Goal: Transaction & Acquisition: Download file/media

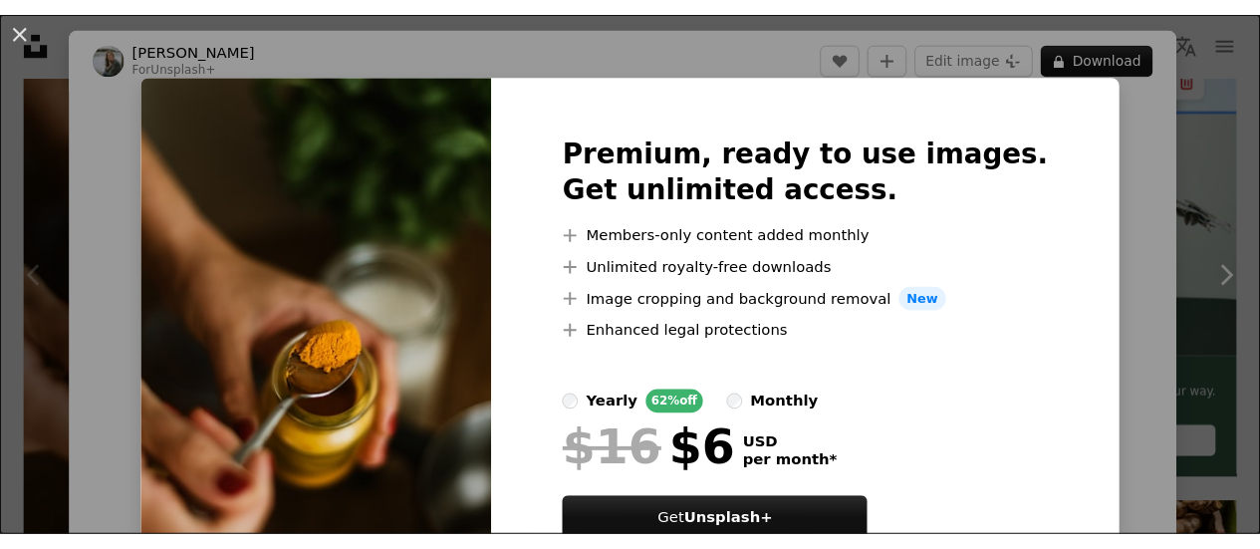
scroll to position [124, 0]
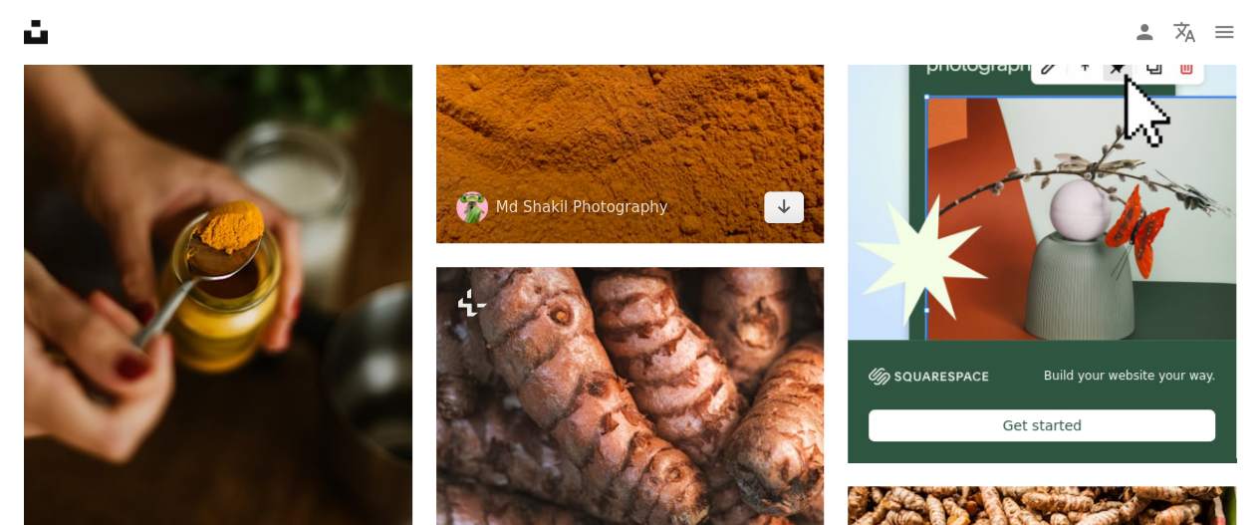
click at [566, 147] on img at bounding box center [630, 96] width 389 height 291
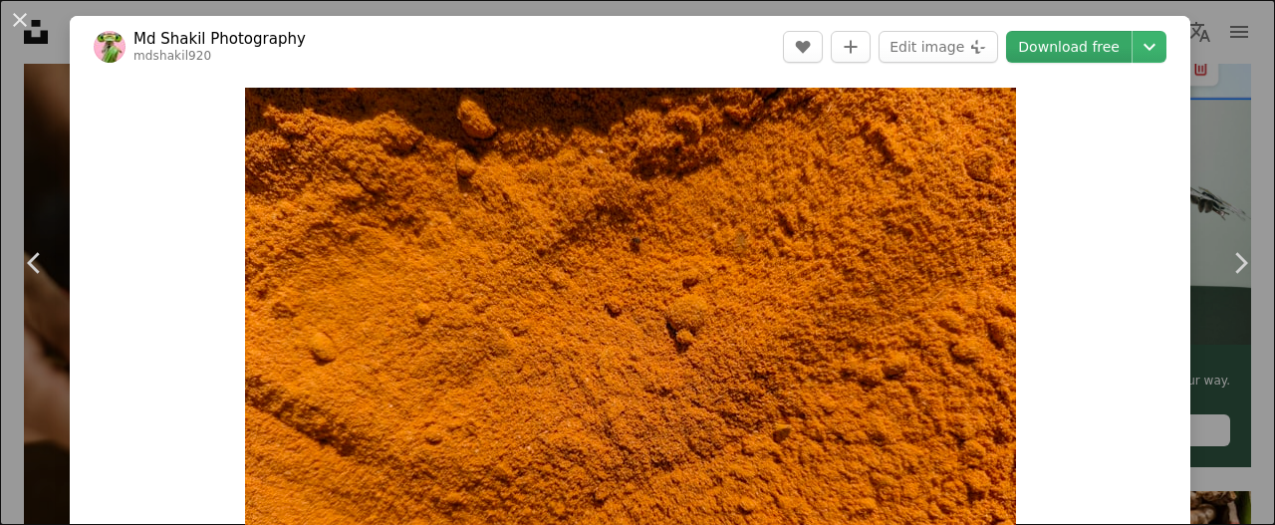
click at [1077, 58] on link "Download free" at bounding box center [1069, 47] width 126 height 32
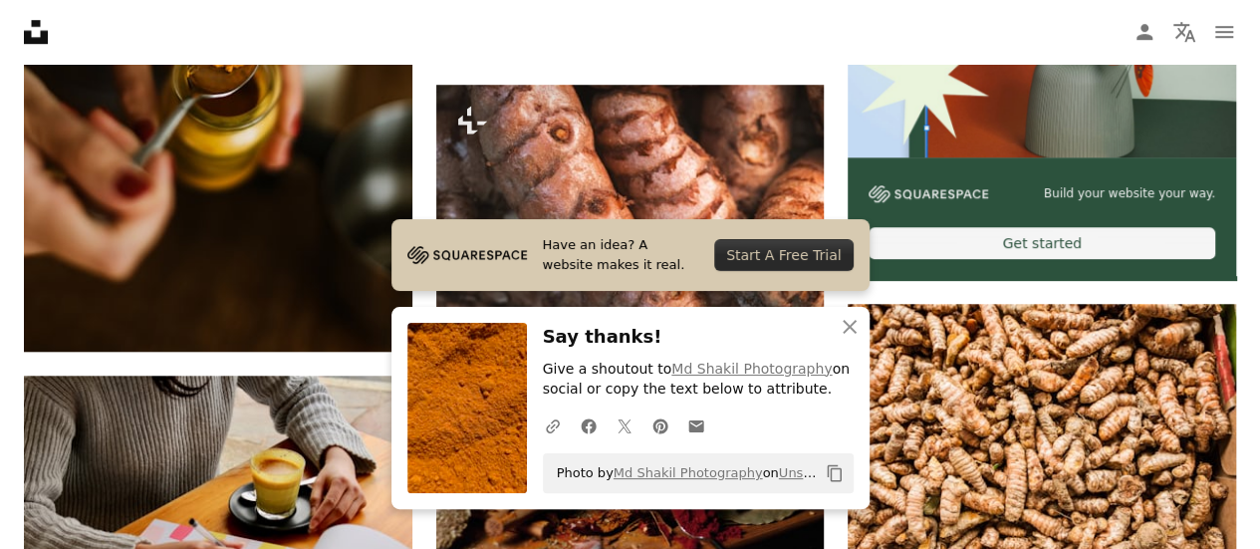
scroll to position [757, 0]
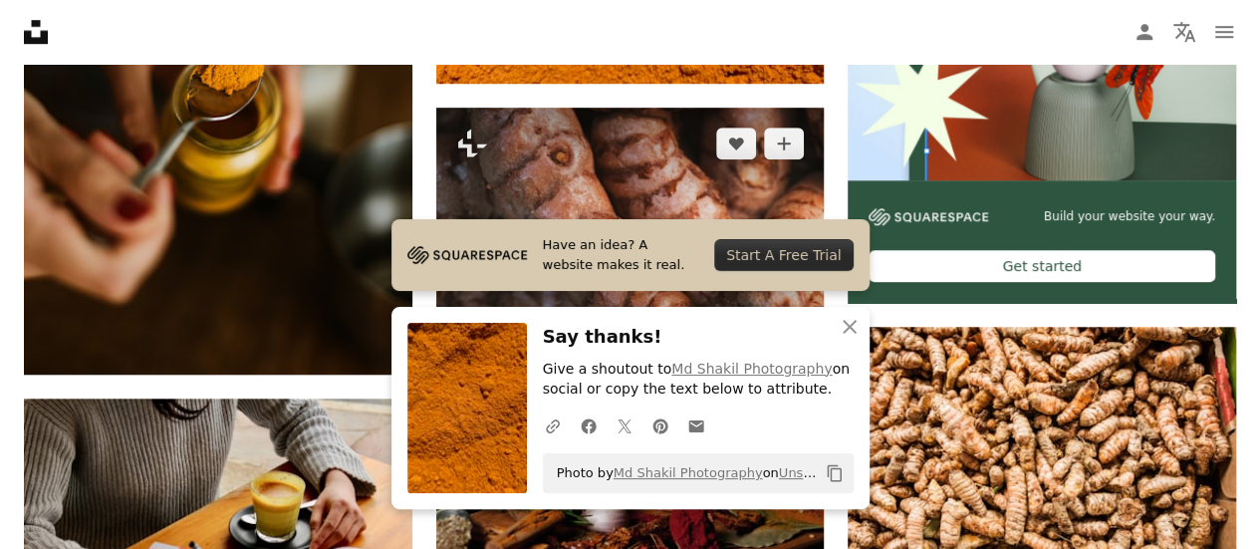
click at [788, 166] on img at bounding box center [630, 237] width 389 height 259
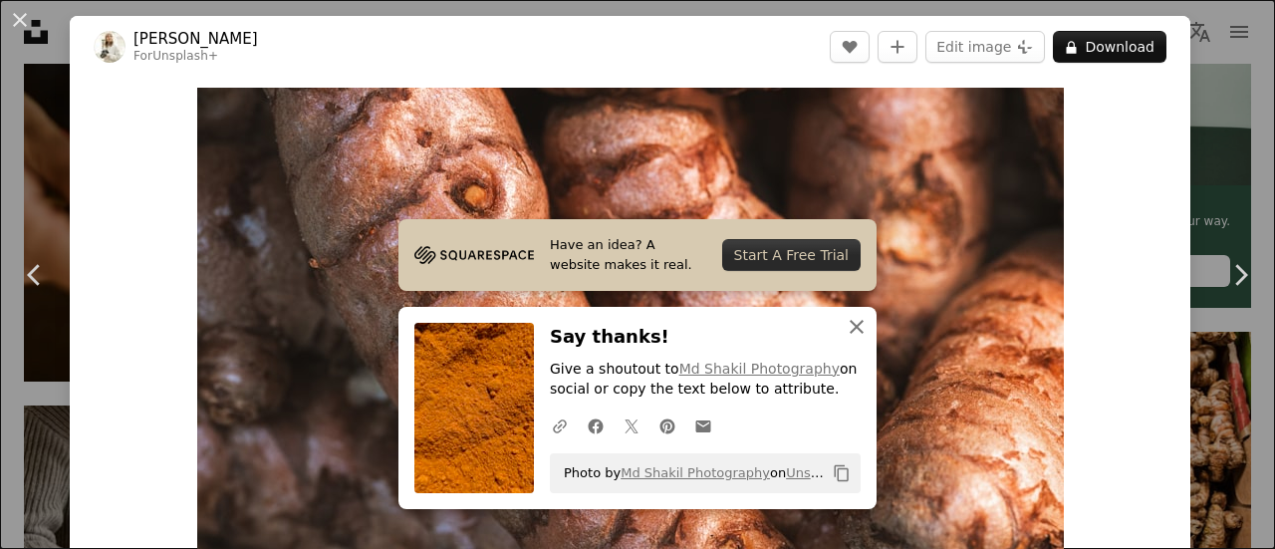
click at [850, 331] on icon "An X shape" at bounding box center [857, 327] width 24 height 24
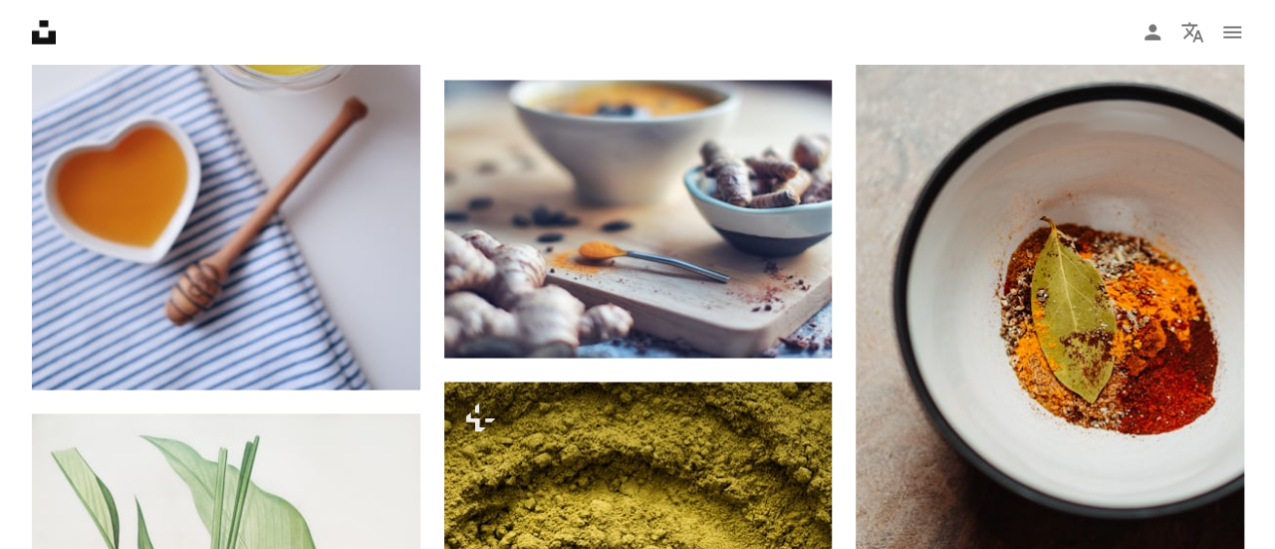
scroll to position [1671, 0]
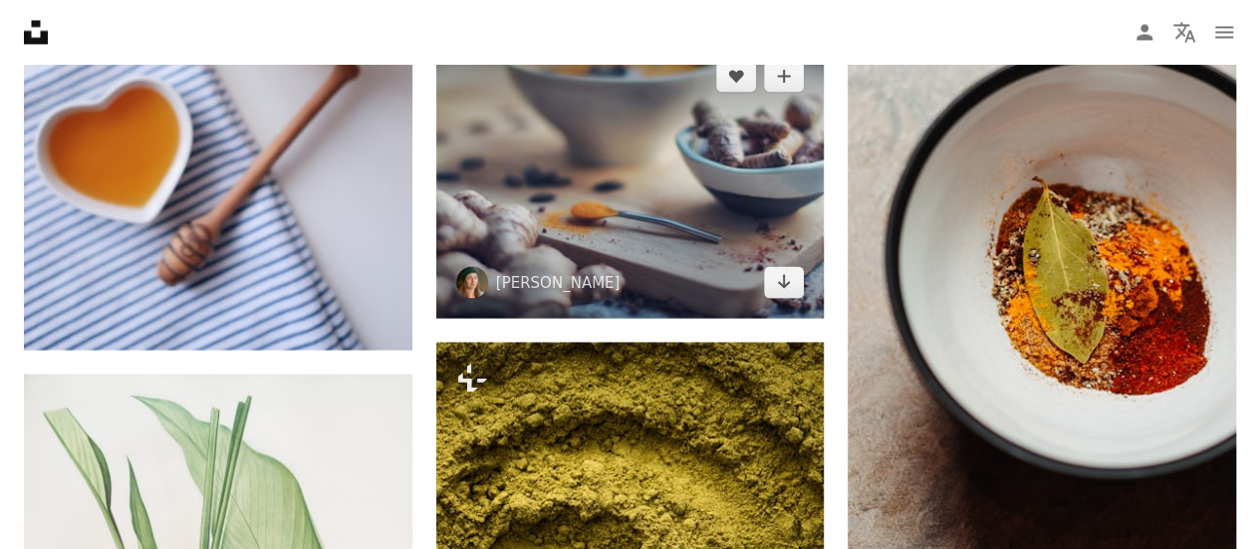
click at [513, 204] on img at bounding box center [630, 179] width 389 height 278
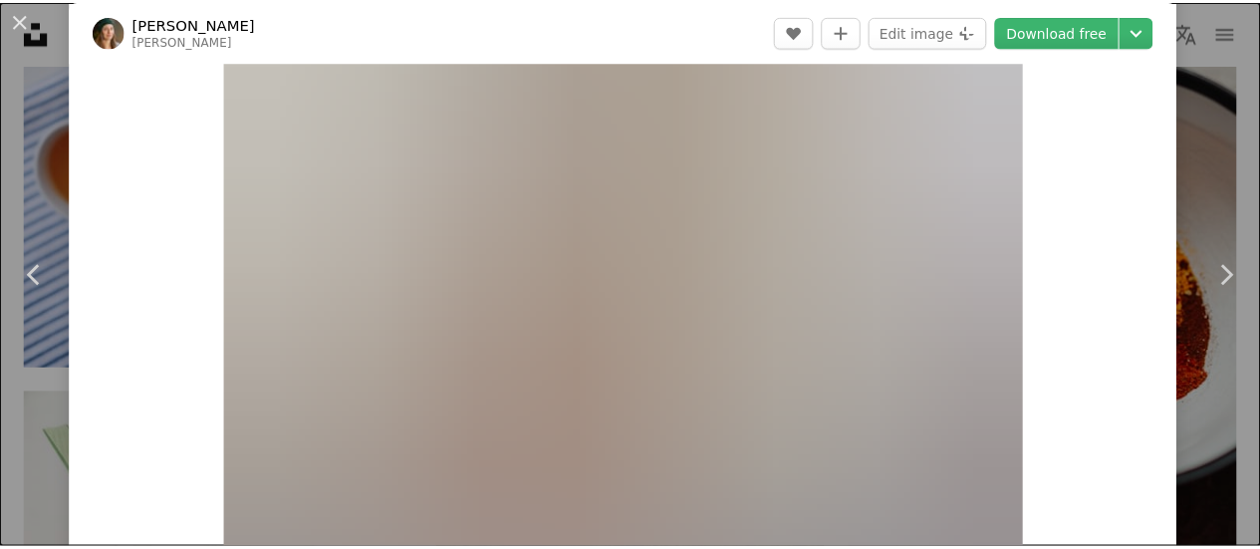
scroll to position [120, 0]
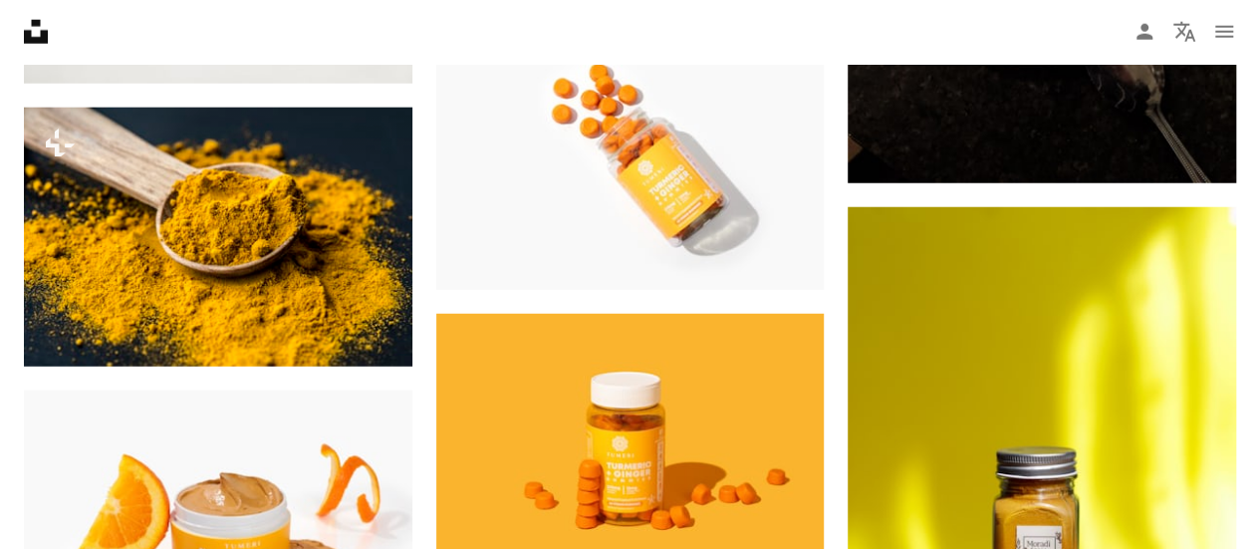
scroll to position [2588, 0]
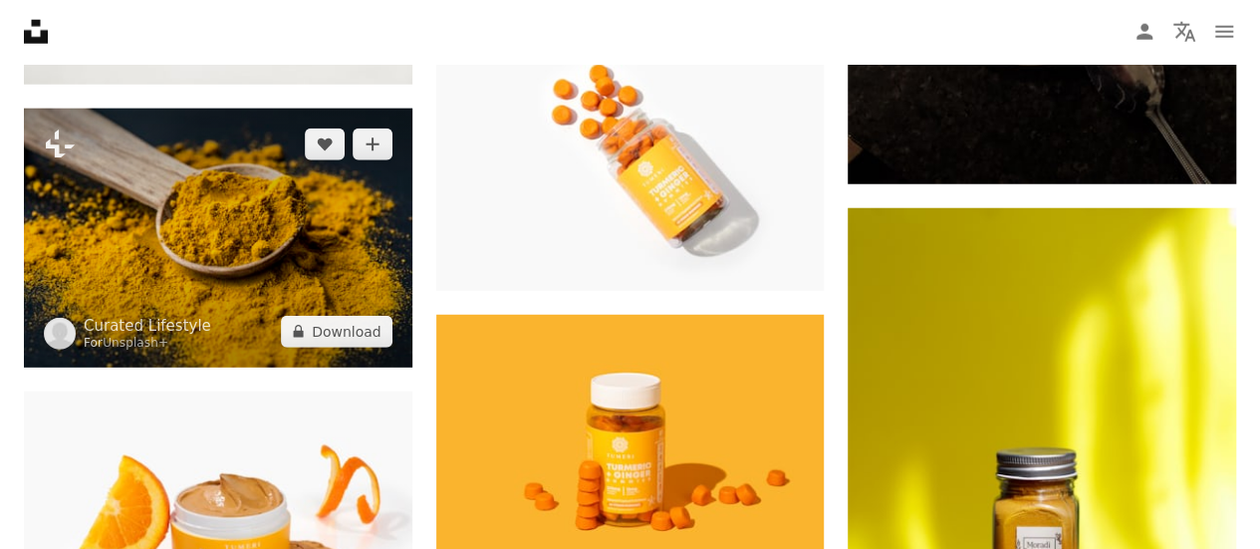
click at [191, 224] on img at bounding box center [218, 238] width 389 height 259
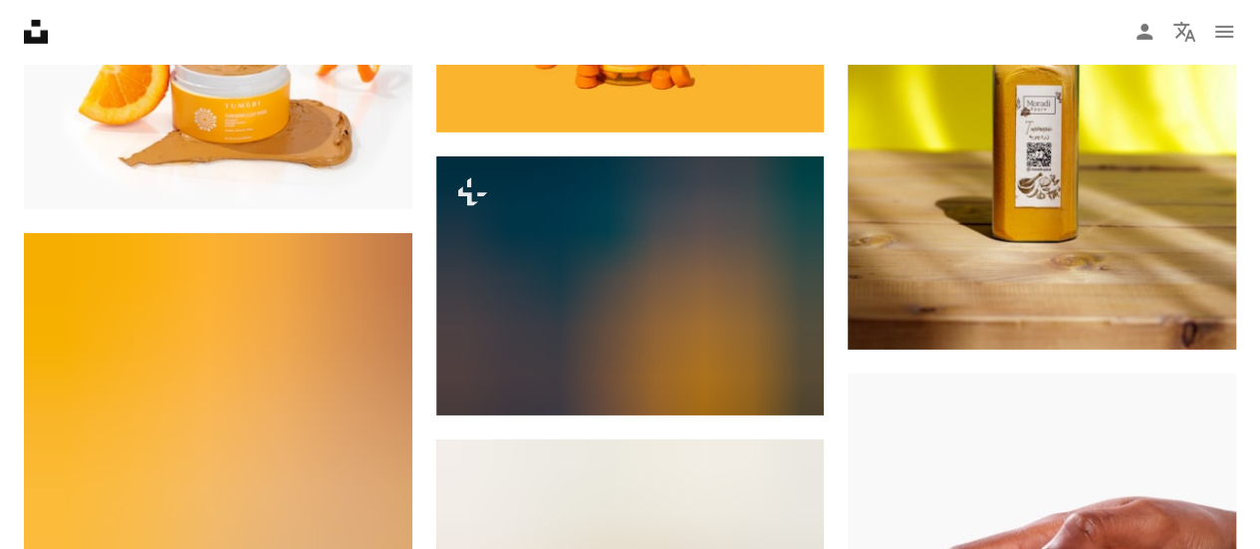
scroll to position [3026, 0]
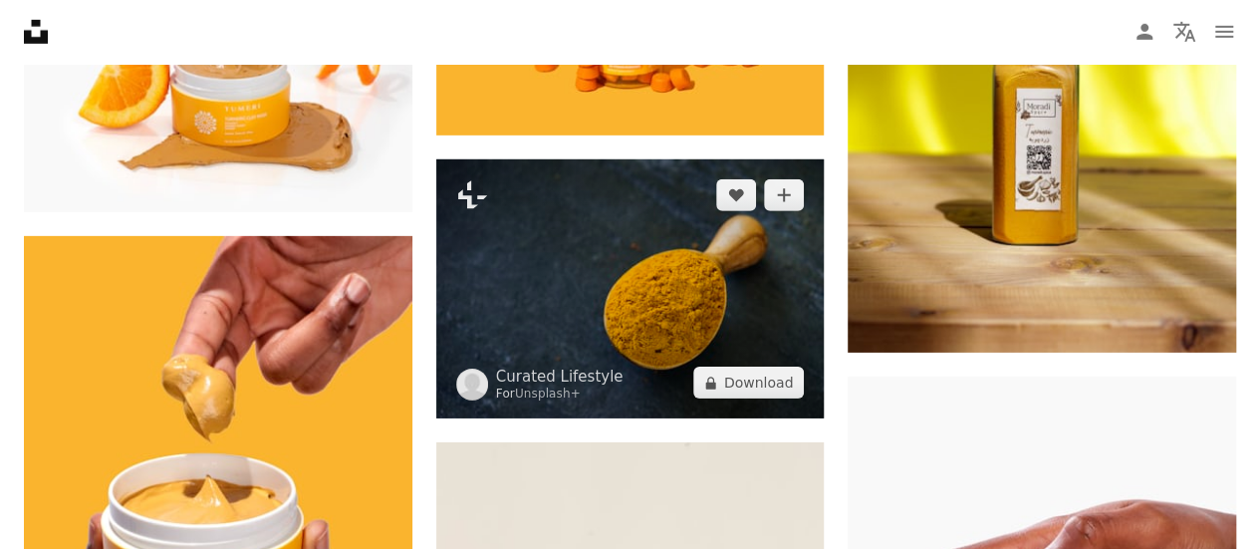
click at [627, 295] on img at bounding box center [630, 288] width 389 height 259
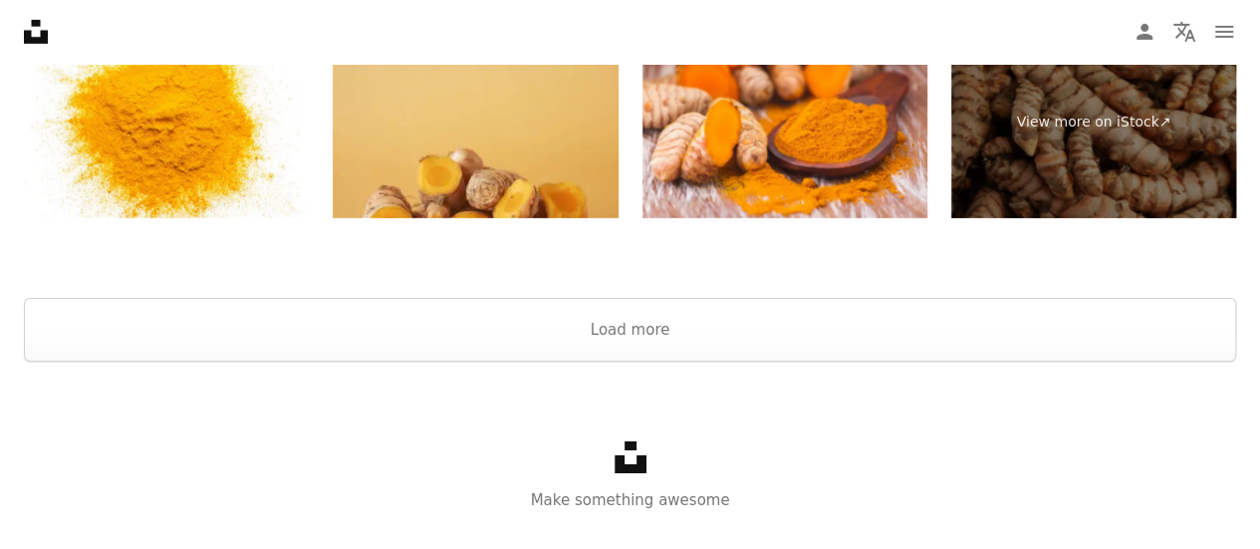
scroll to position [6972, 0]
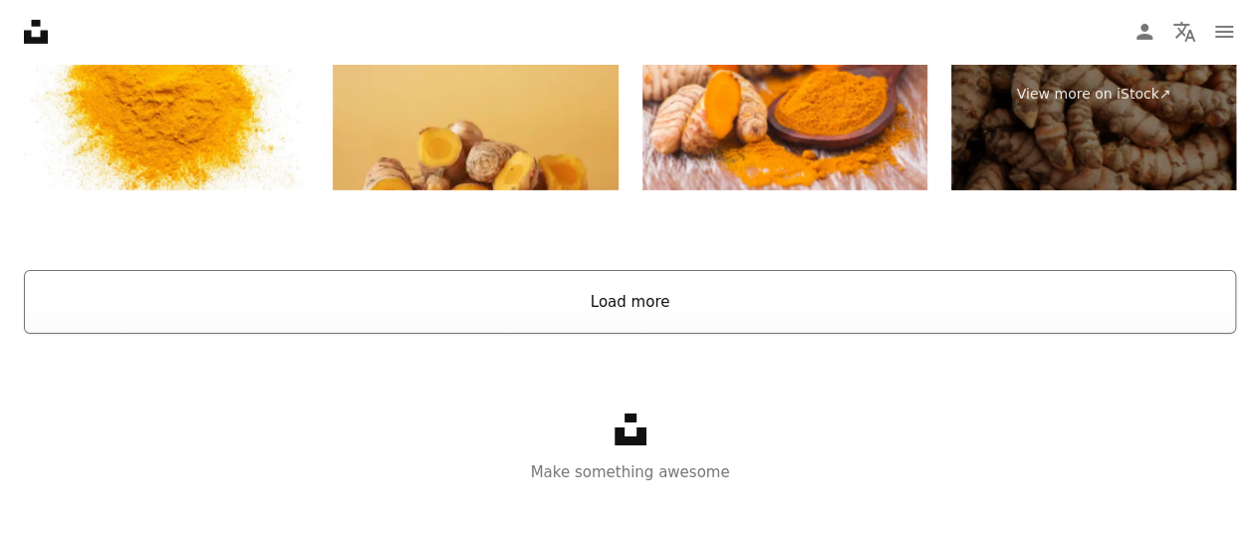
click at [638, 313] on button "Load more" at bounding box center [630, 302] width 1213 height 64
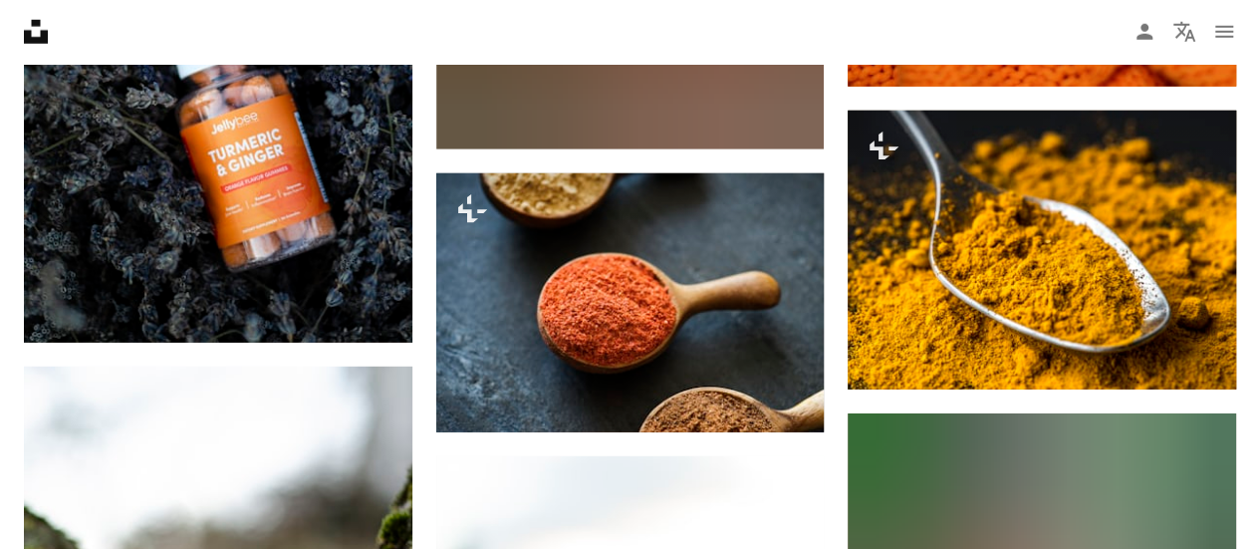
scroll to position [10329, 0]
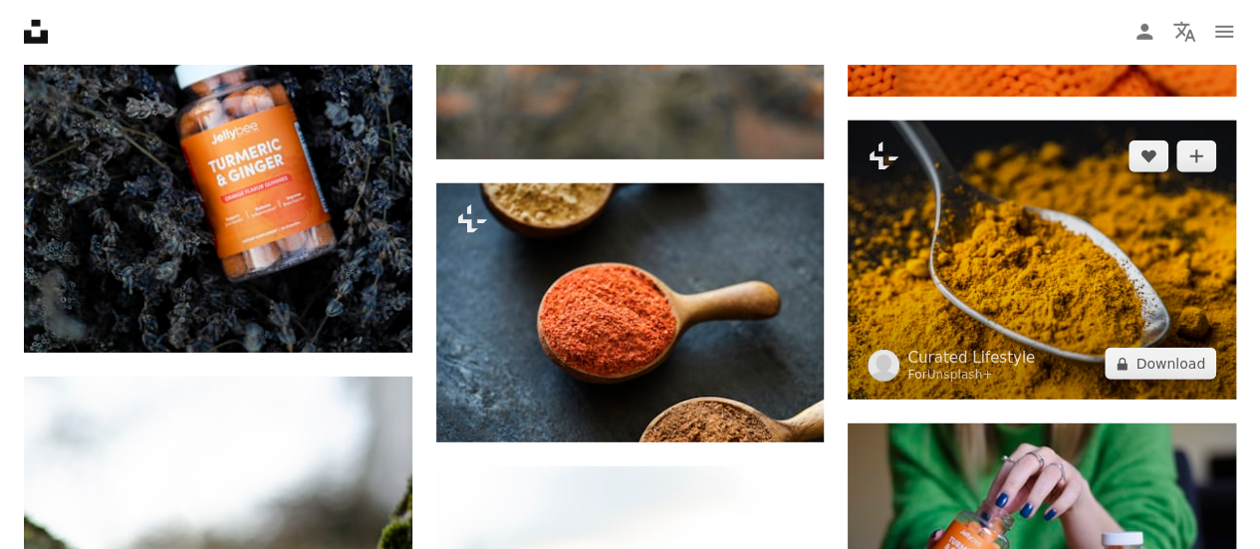
click at [1056, 262] on img at bounding box center [1042, 261] width 389 height 280
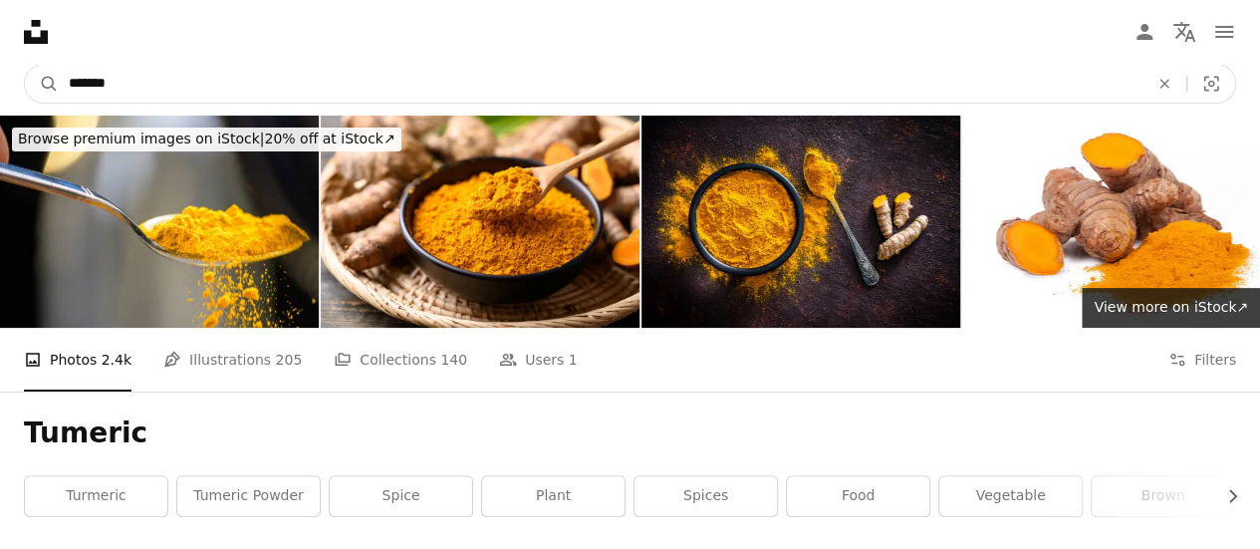
click at [438, 77] on input "*******" at bounding box center [601, 84] width 1084 height 38
type input "**********"
click at [25, 65] on button "A magnifying glass" at bounding box center [42, 84] width 34 height 38
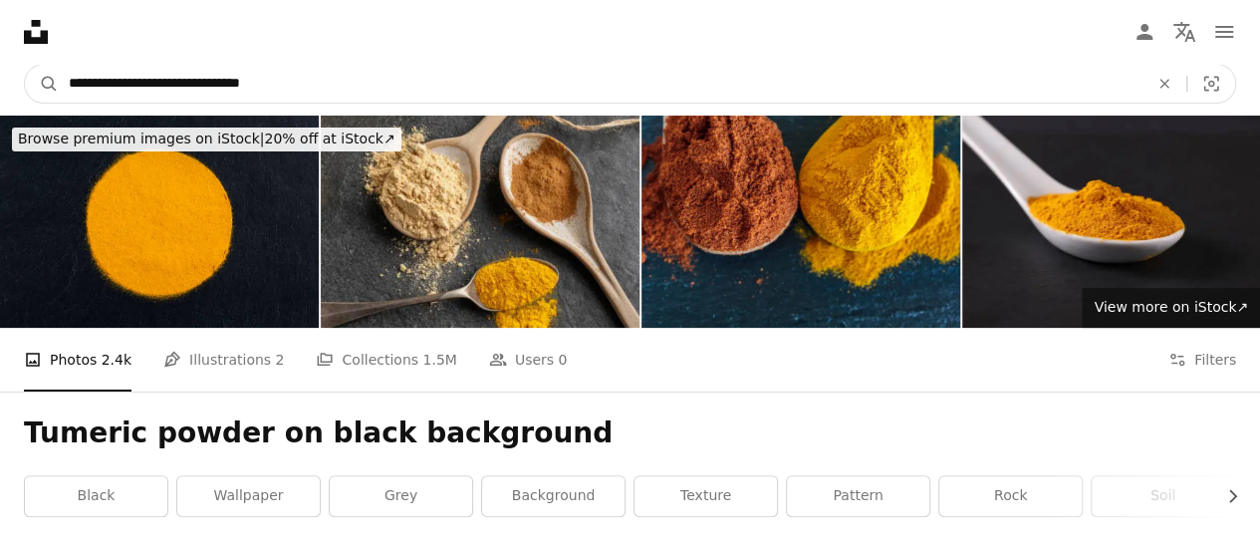
drag, startPoint x: 528, startPoint y: 76, endPoint x: 23, endPoint y: 40, distance: 506.5
type input "**********"
click button "A magnifying glass" at bounding box center [42, 84] width 34 height 38
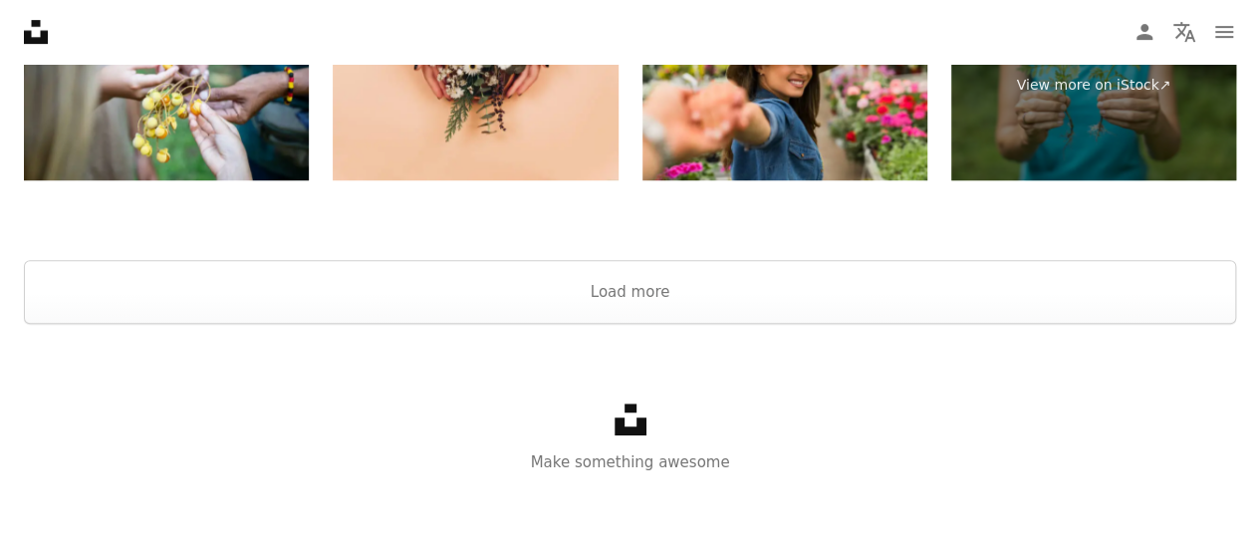
scroll to position [4295, 0]
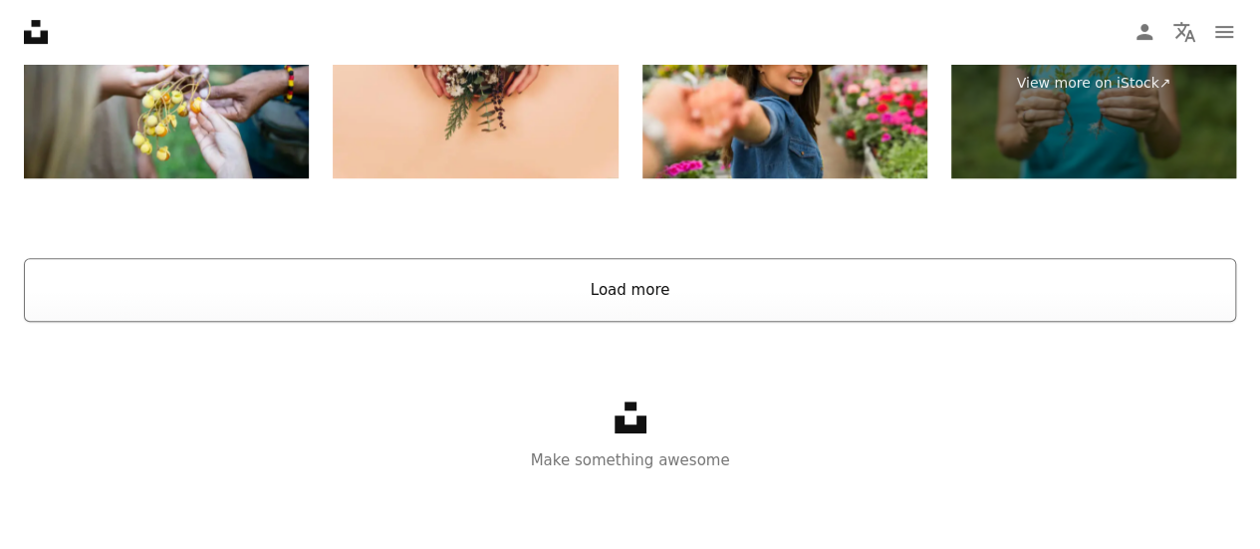
click at [532, 303] on button "Load more" at bounding box center [630, 290] width 1213 height 64
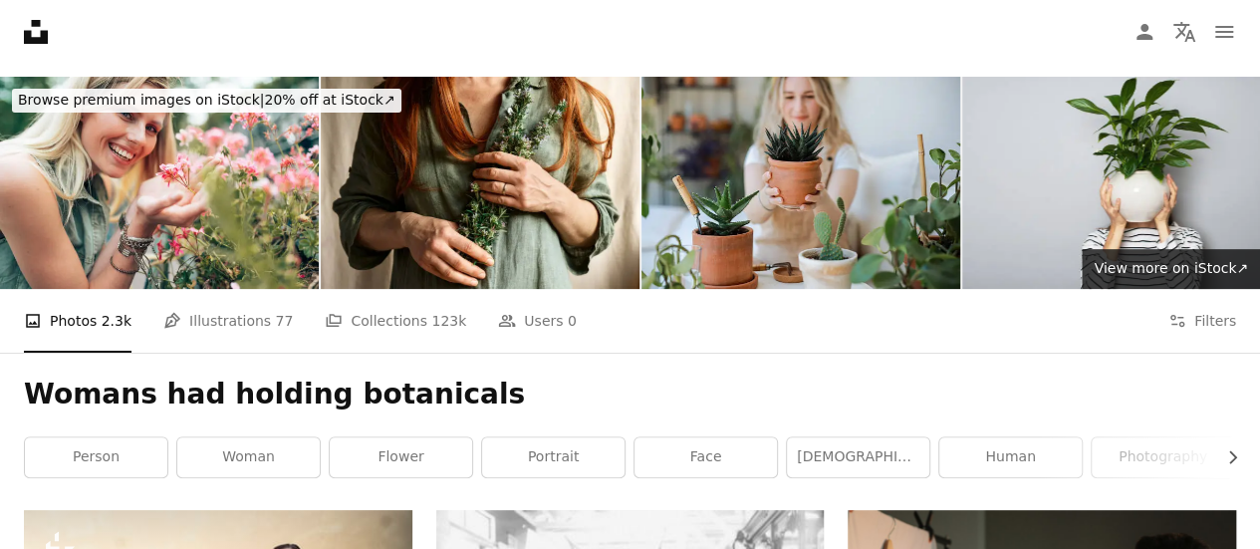
scroll to position [0, 0]
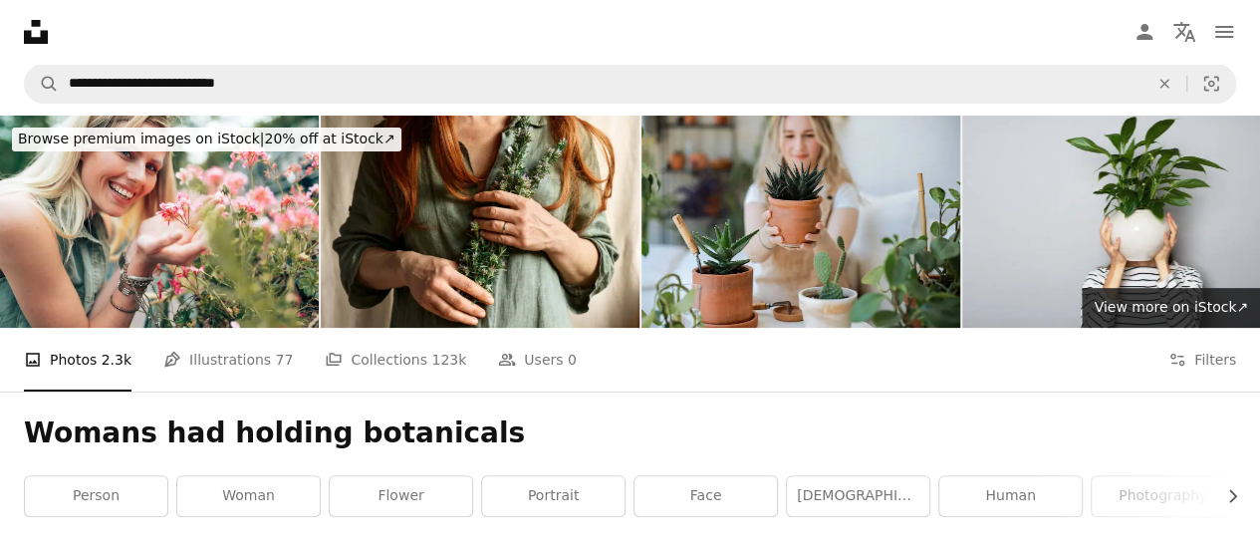
click at [270, 107] on nav "**********" at bounding box center [630, 84] width 1260 height 64
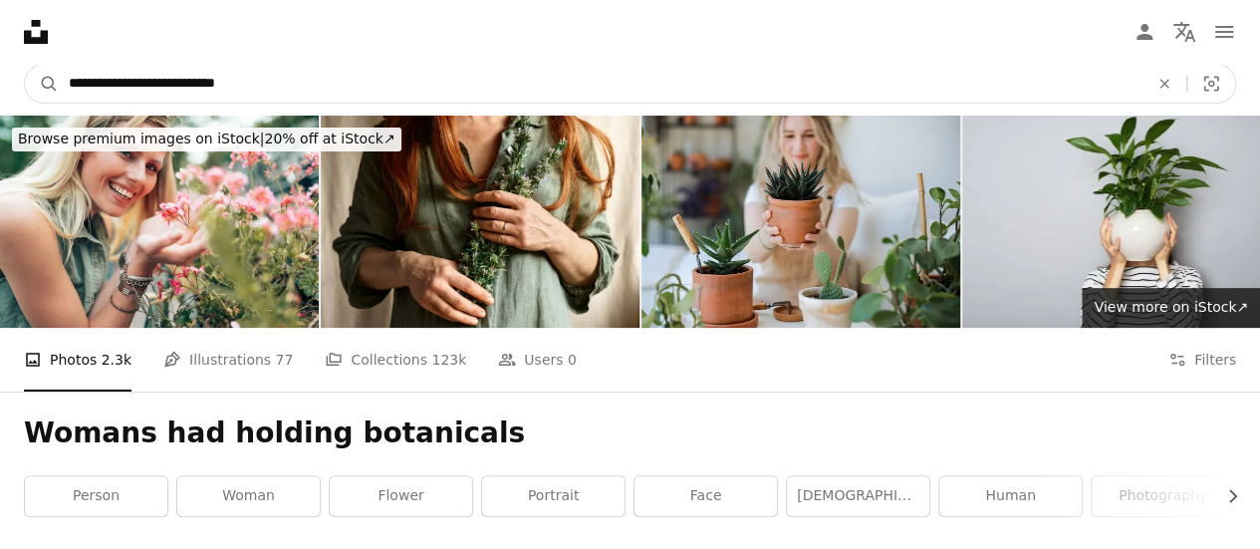
click at [246, 73] on input "**********" at bounding box center [601, 84] width 1084 height 38
drag, startPoint x: 281, startPoint y: 74, endPoint x: 0, endPoint y: 67, distance: 281.1
click at [0, 67] on nav "**********" at bounding box center [630, 84] width 1260 height 64
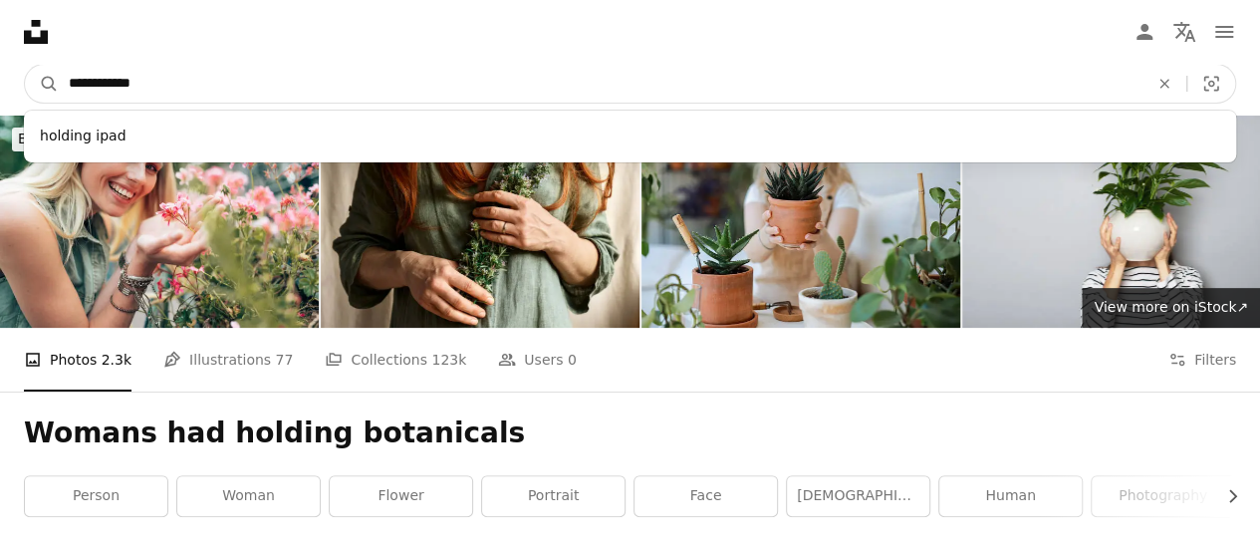
type input "**********"
click button "A magnifying glass" at bounding box center [42, 84] width 34 height 38
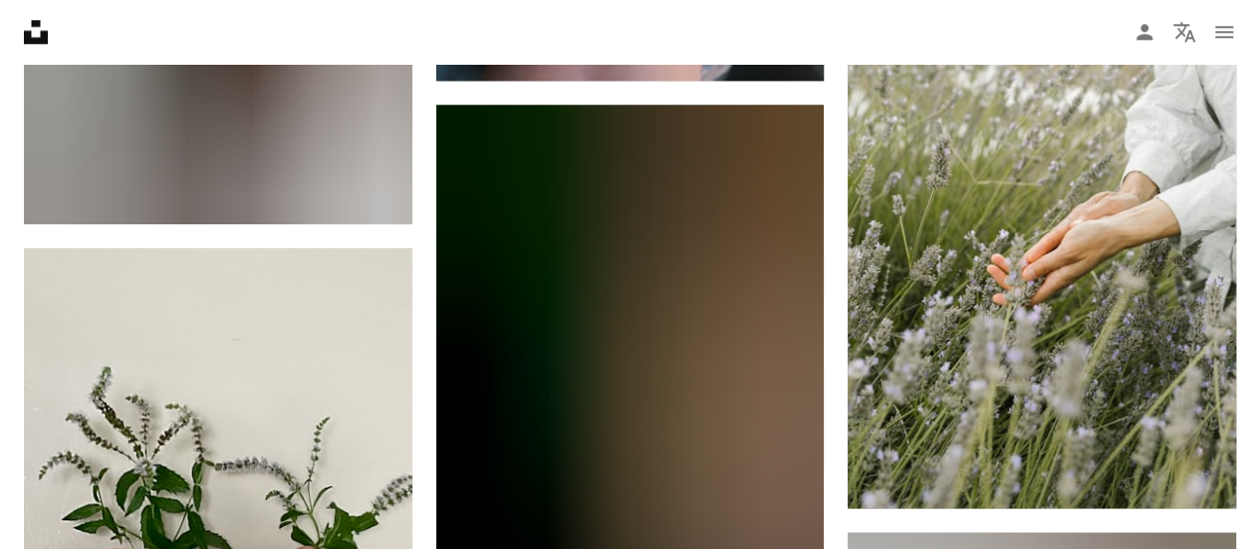
scroll to position [1156, 0]
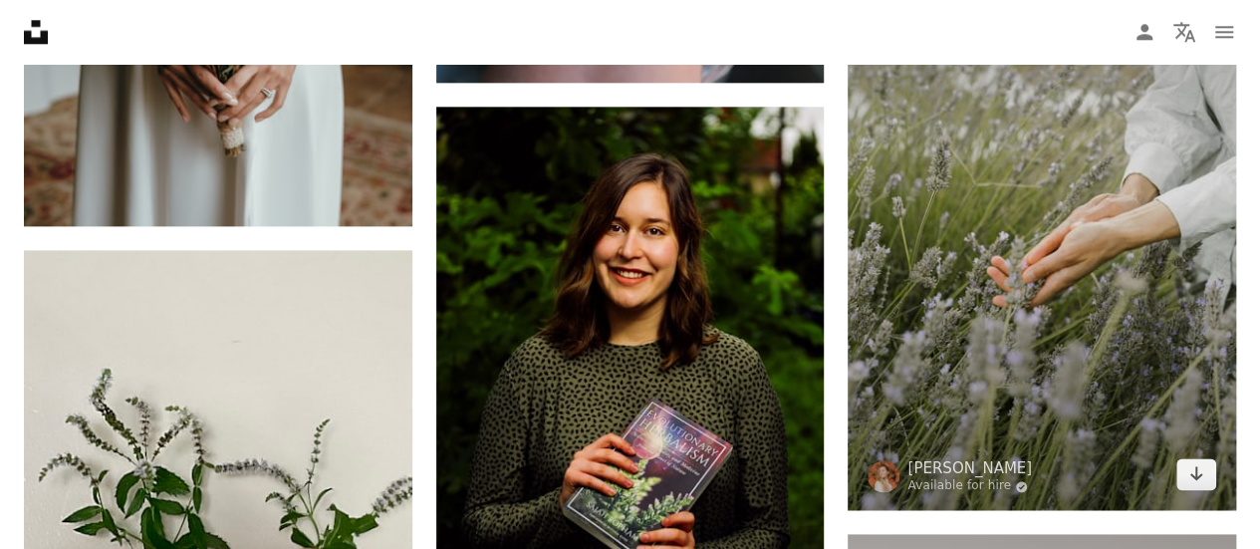
click at [923, 216] on img at bounding box center [1042, 219] width 389 height 582
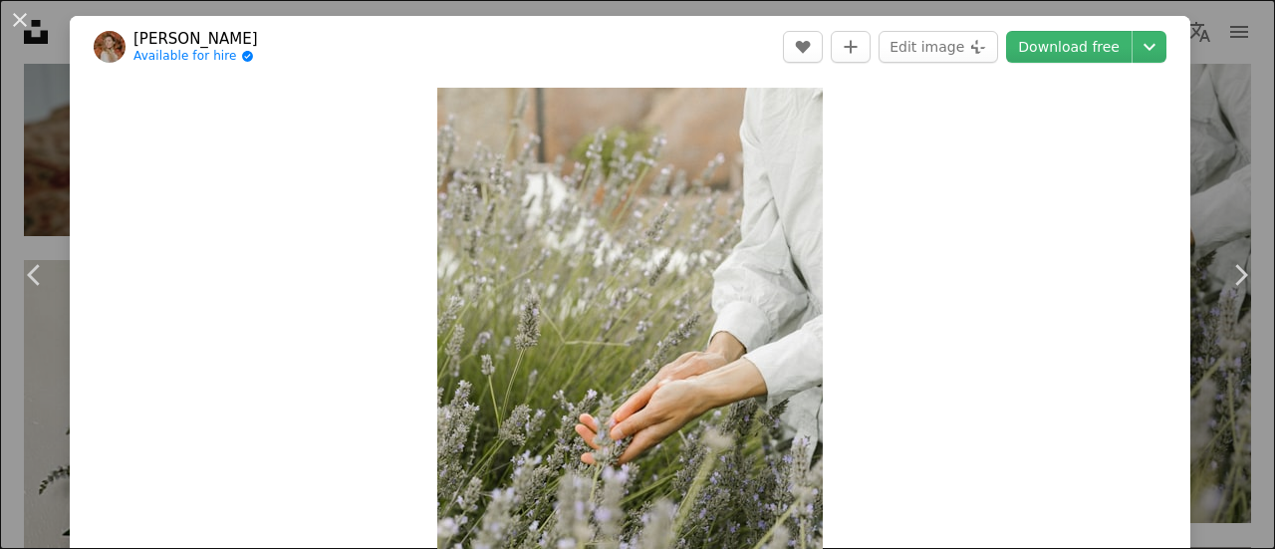
click at [1024, 27] on header "[PERSON_NAME] Available for hire A checkmark inside of a circle A heart A plus …" at bounding box center [630, 47] width 1121 height 62
click at [1014, 42] on link "Download free" at bounding box center [1069, 47] width 126 height 32
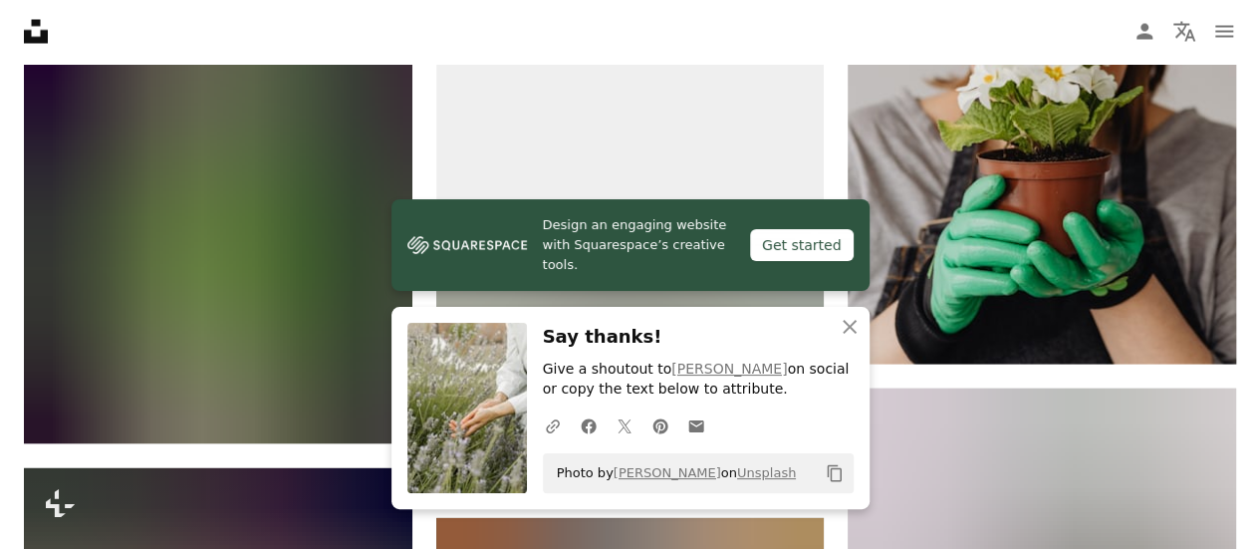
scroll to position [1913, 0]
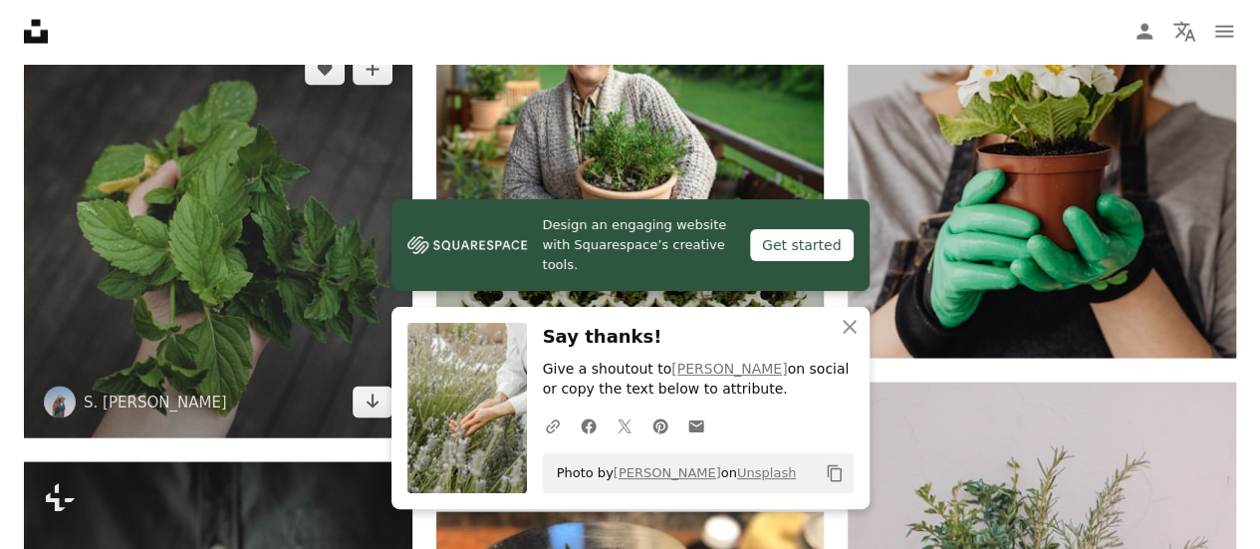
click at [243, 232] on img at bounding box center [218, 236] width 389 height 405
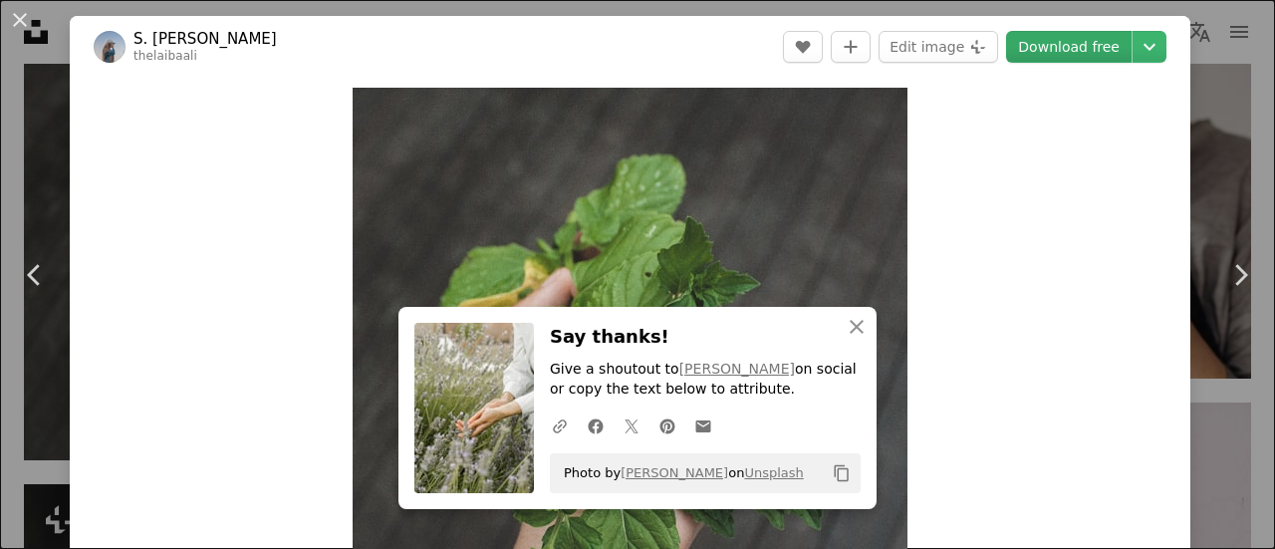
click at [1048, 51] on link "Download free" at bounding box center [1069, 47] width 126 height 32
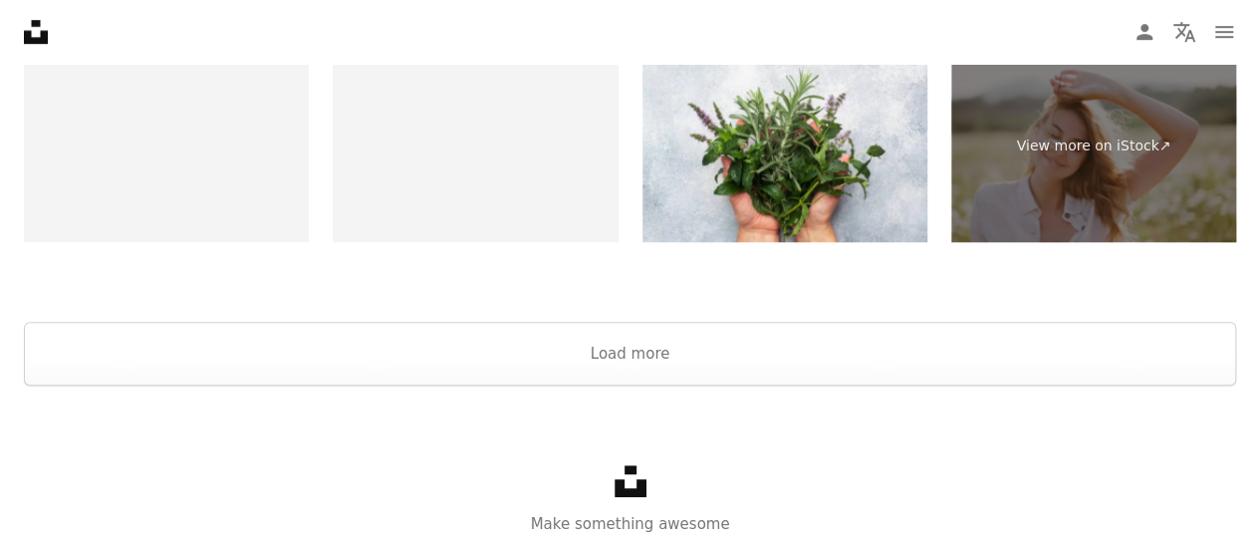
scroll to position [4549, 0]
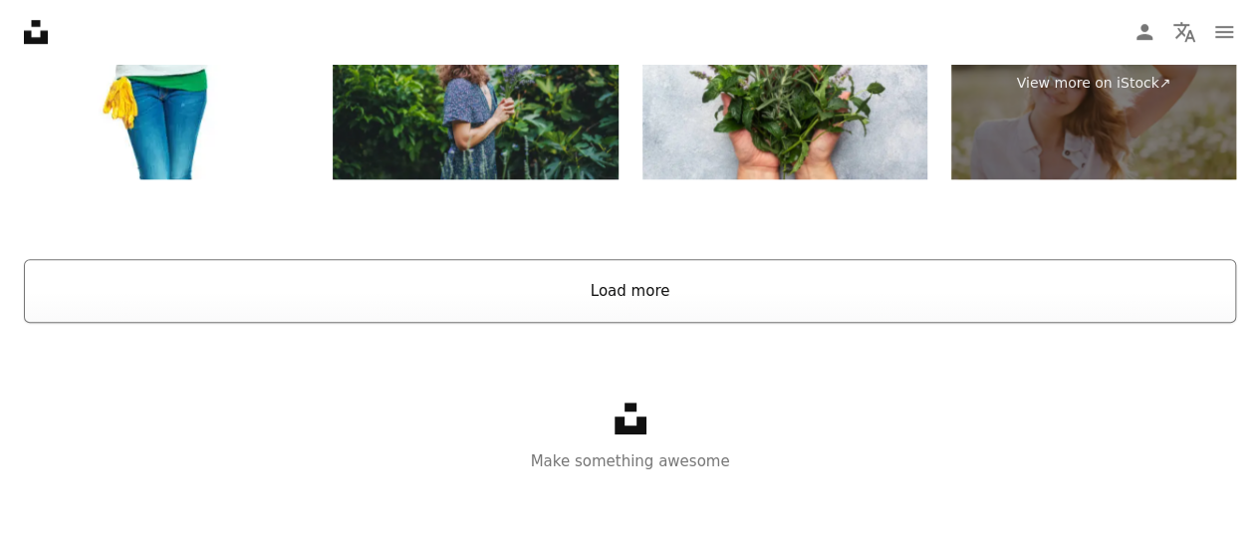
click at [855, 312] on button "Load more" at bounding box center [630, 291] width 1213 height 64
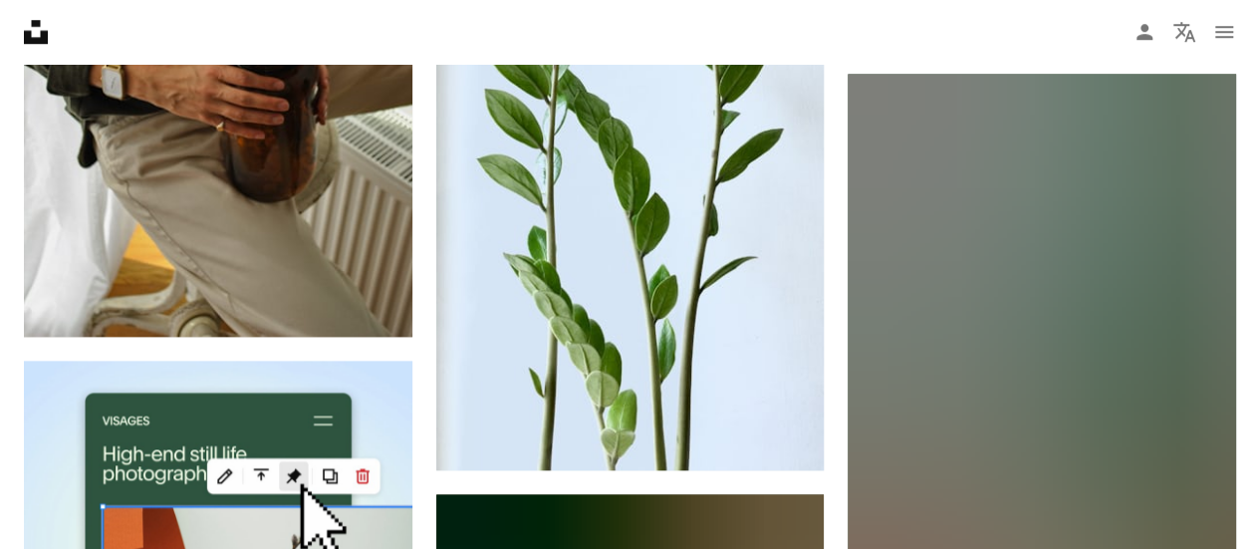
scroll to position [4598, 0]
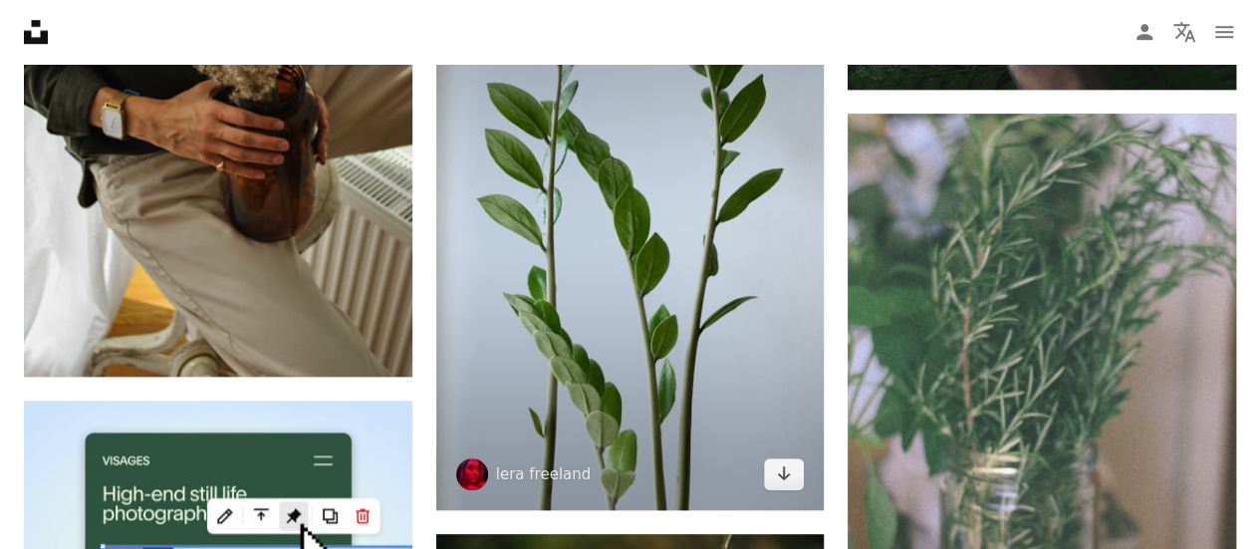
click at [643, 318] on img at bounding box center [630, 231] width 389 height 555
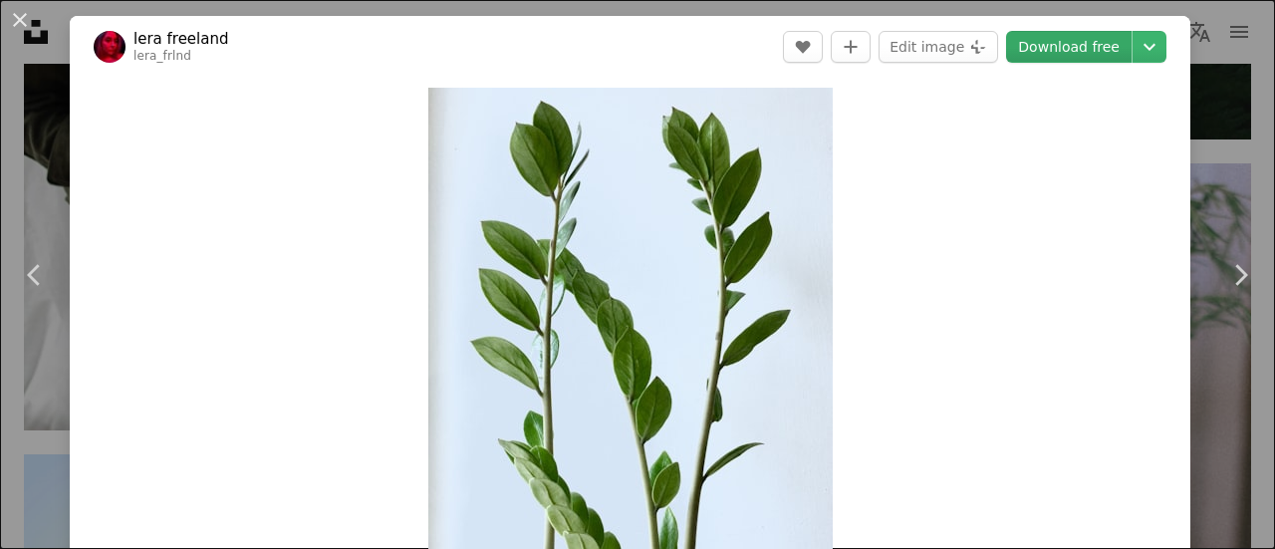
click at [1054, 50] on link "Download free" at bounding box center [1069, 47] width 126 height 32
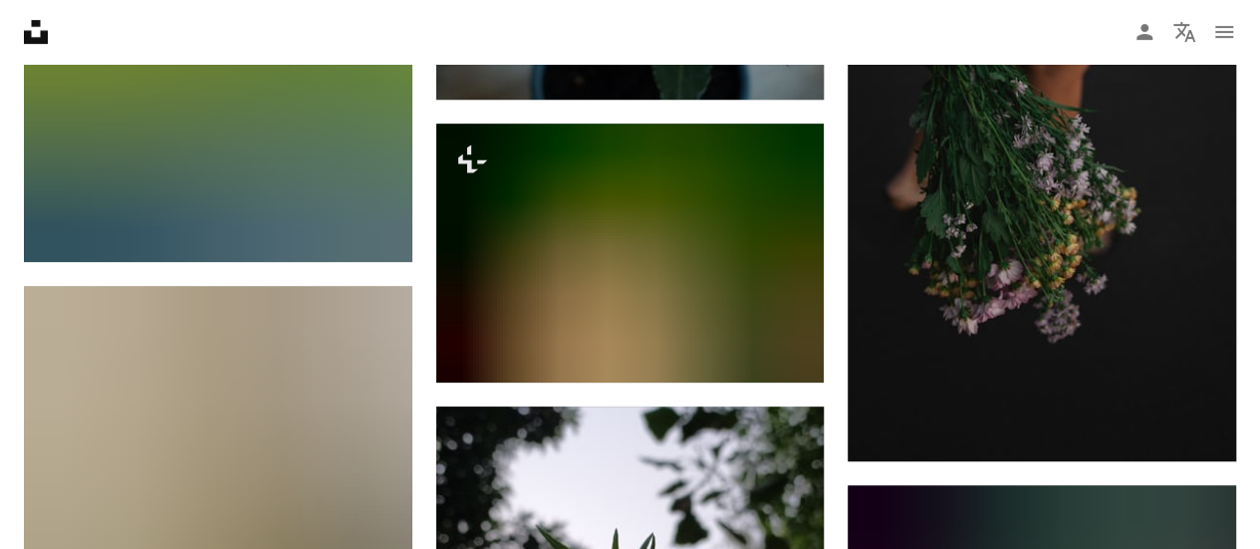
scroll to position [8146, 0]
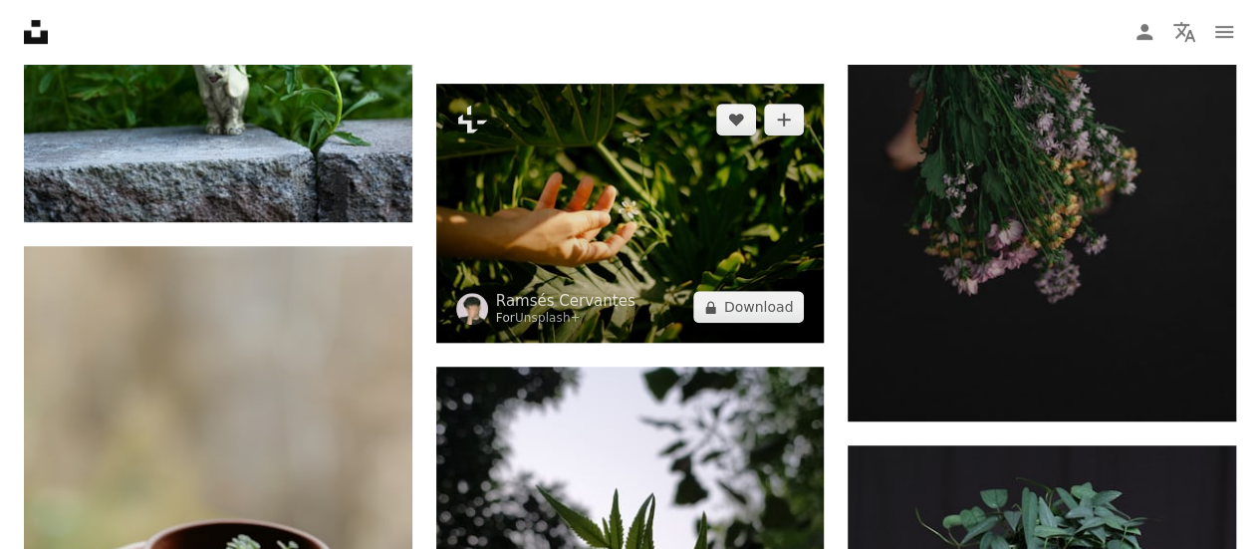
click at [756, 276] on img at bounding box center [630, 213] width 389 height 259
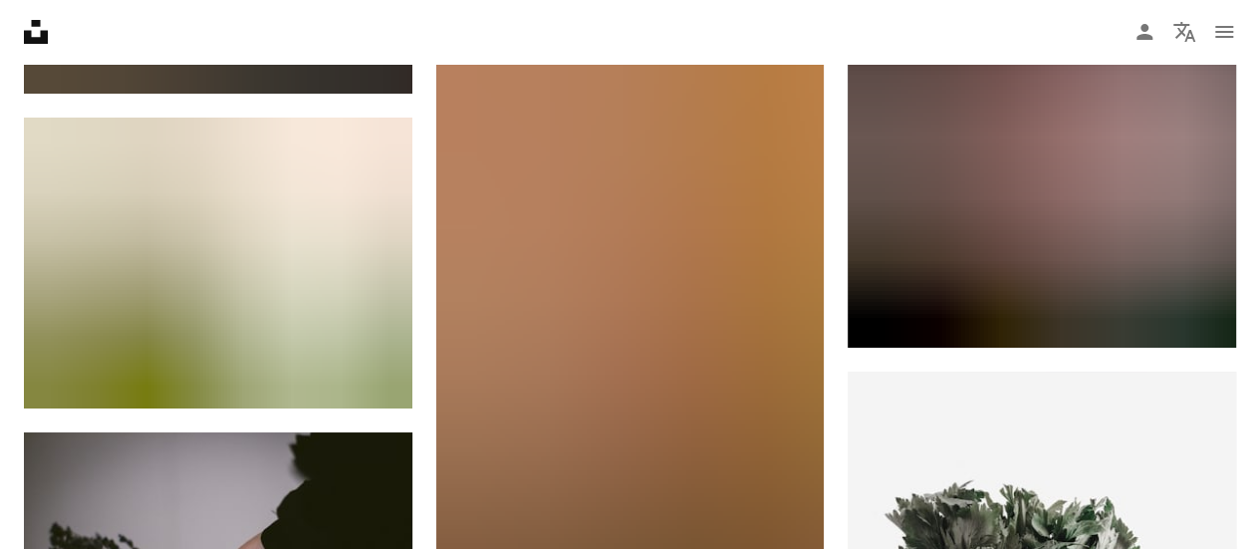
scroll to position [11374, 0]
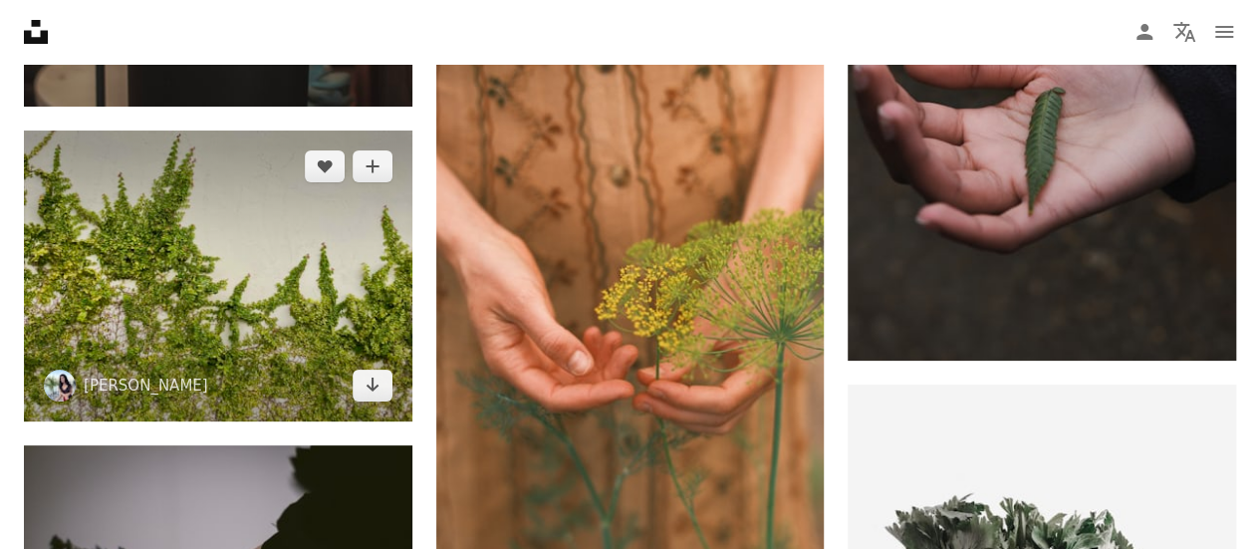
click at [366, 302] on img at bounding box center [218, 276] width 389 height 291
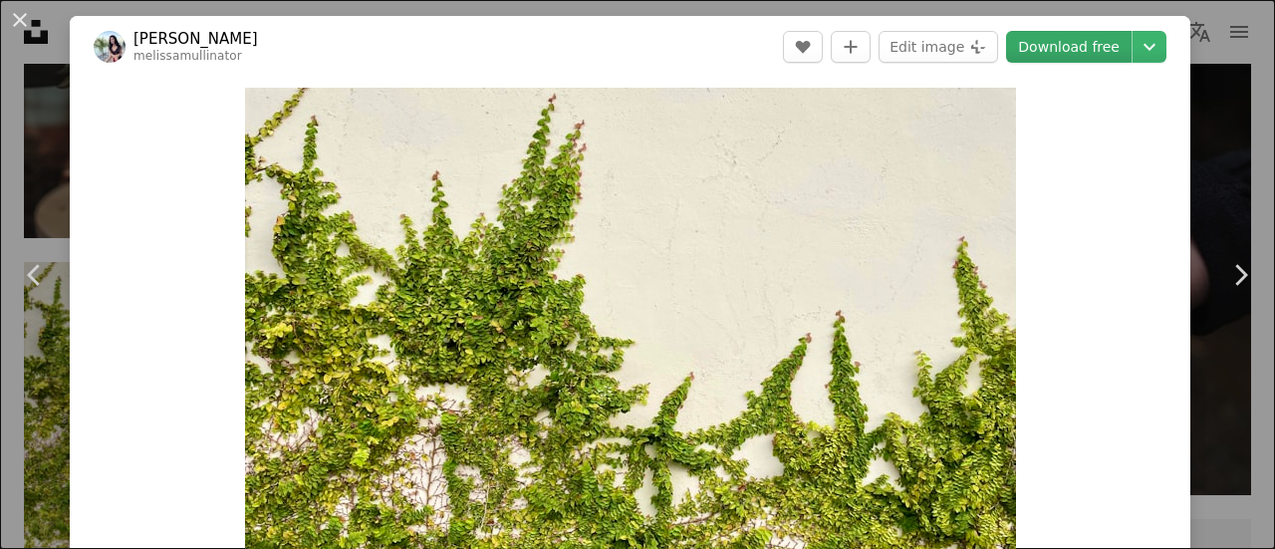
click at [1072, 49] on link "Download free" at bounding box center [1069, 47] width 126 height 32
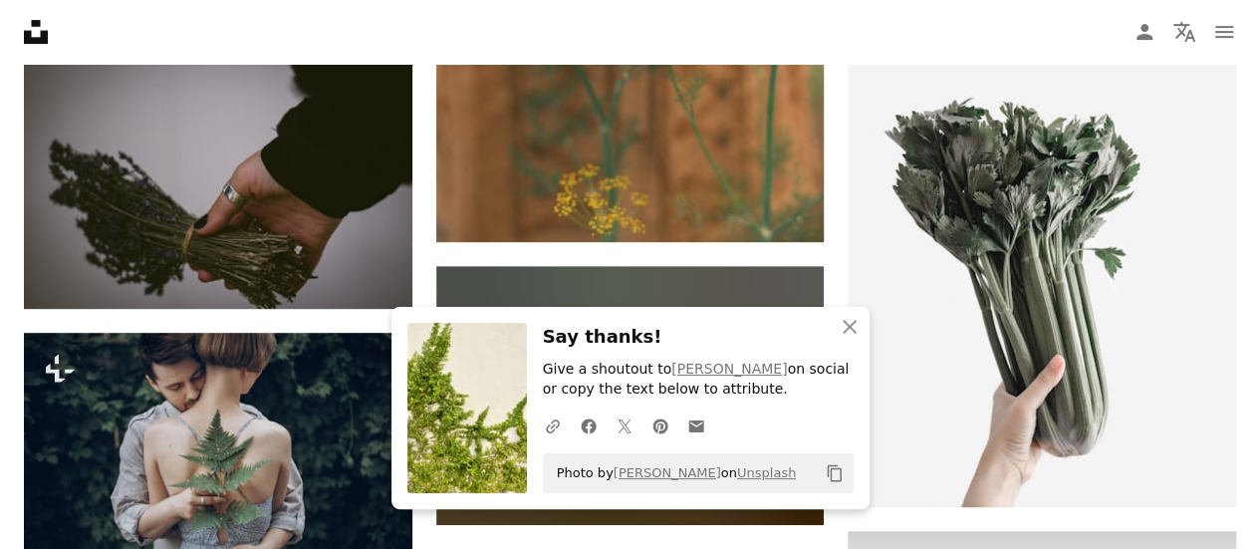
scroll to position [11773, 0]
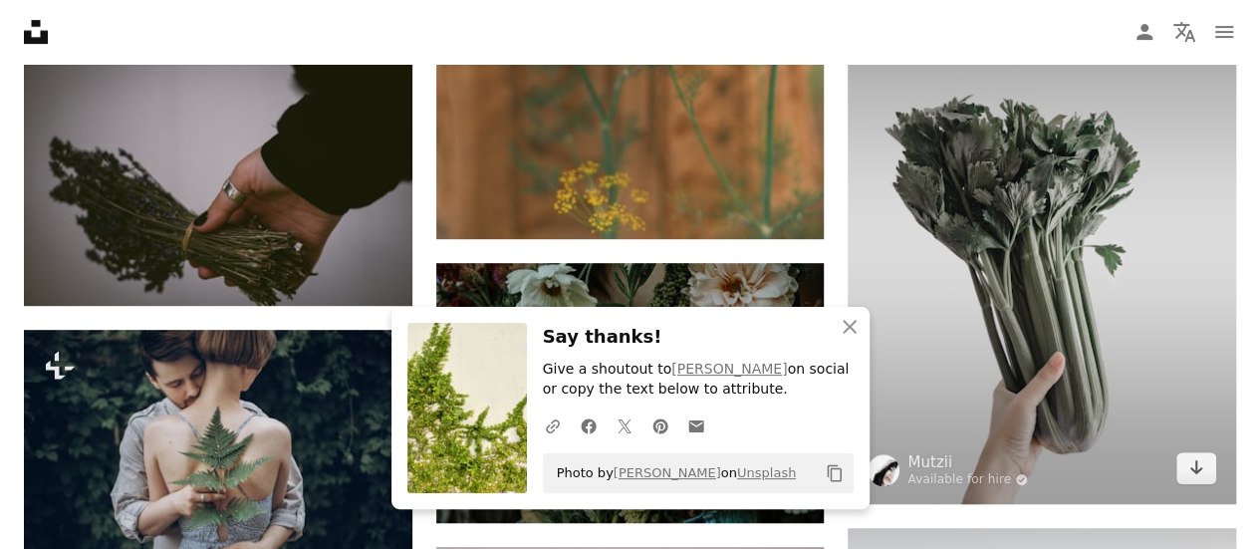
click at [1038, 290] on img at bounding box center [1042, 244] width 389 height 517
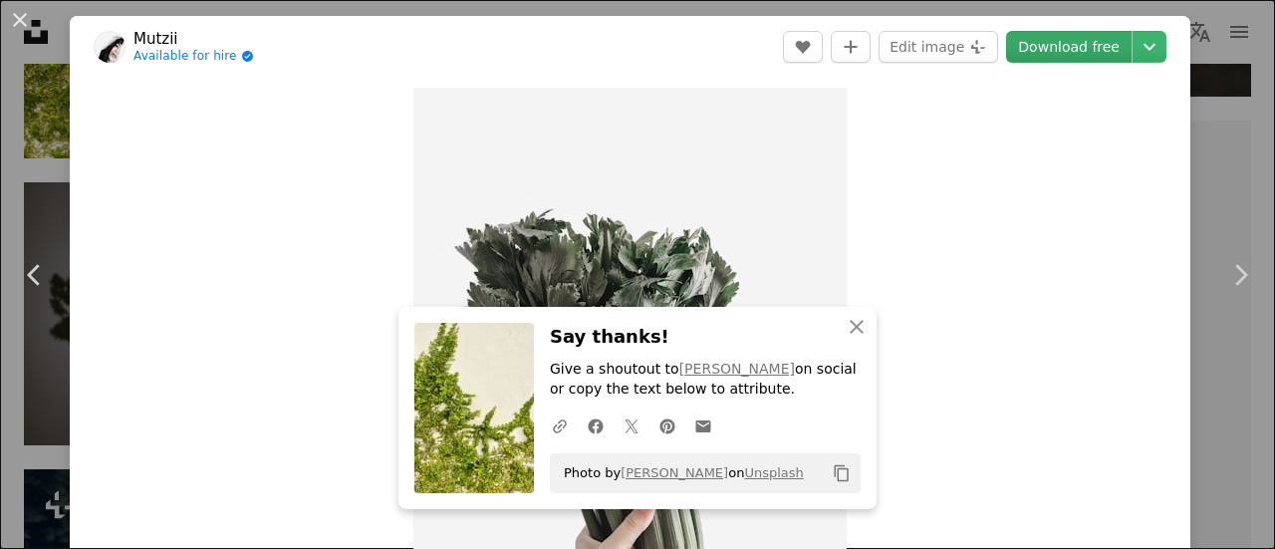
click at [1059, 55] on link "Download free" at bounding box center [1069, 47] width 126 height 32
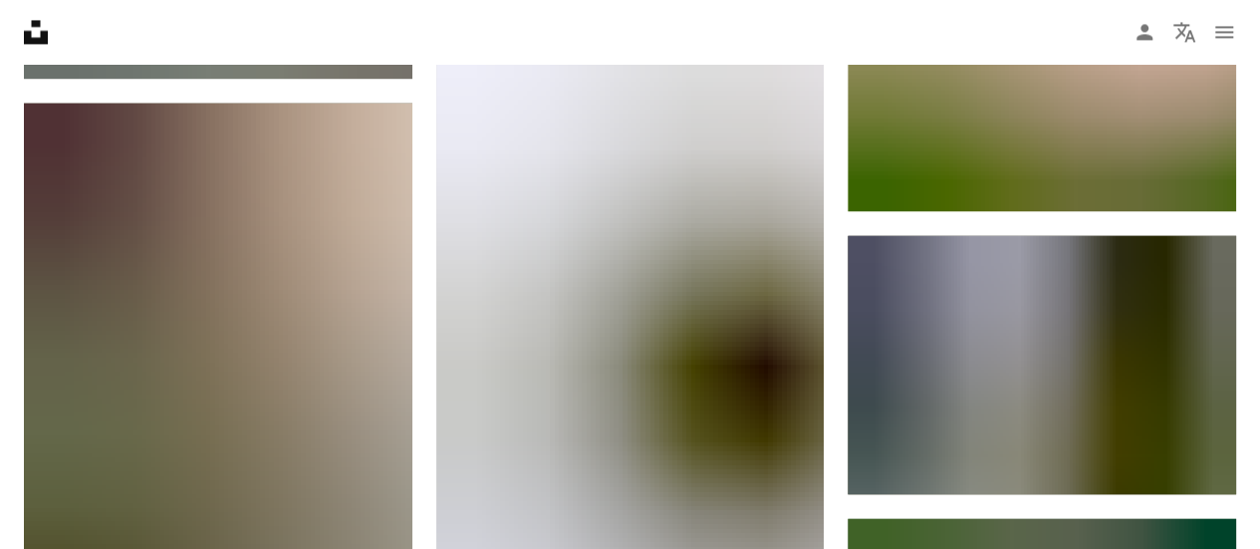
scroll to position [12889, 0]
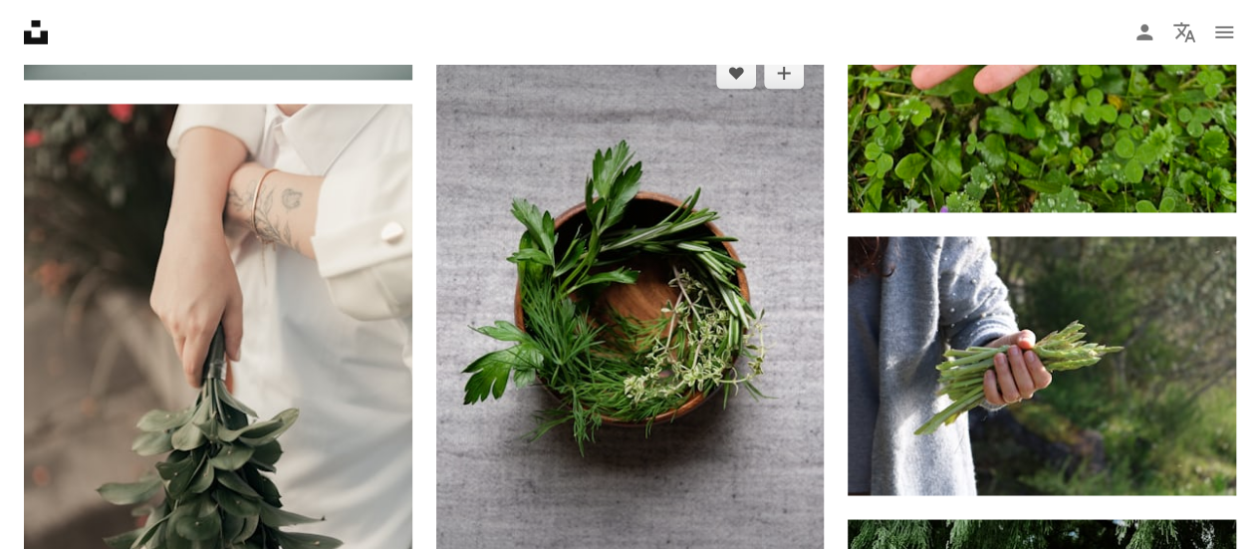
click at [550, 311] on img at bounding box center [630, 328] width 389 height 583
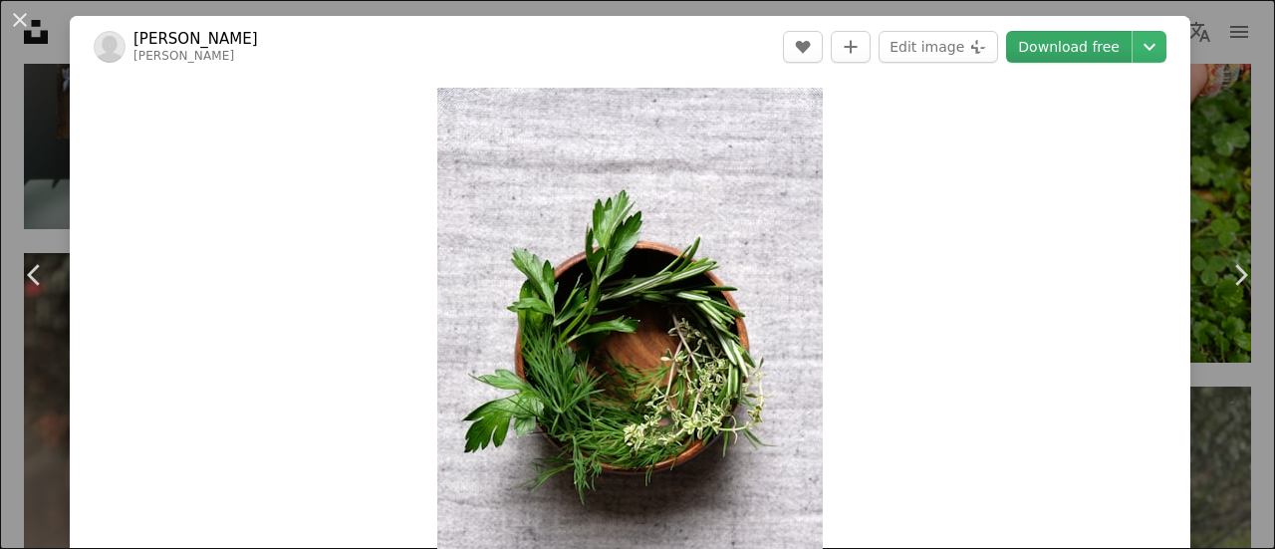
click at [1086, 45] on link "Download free" at bounding box center [1069, 47] width 126 height 32
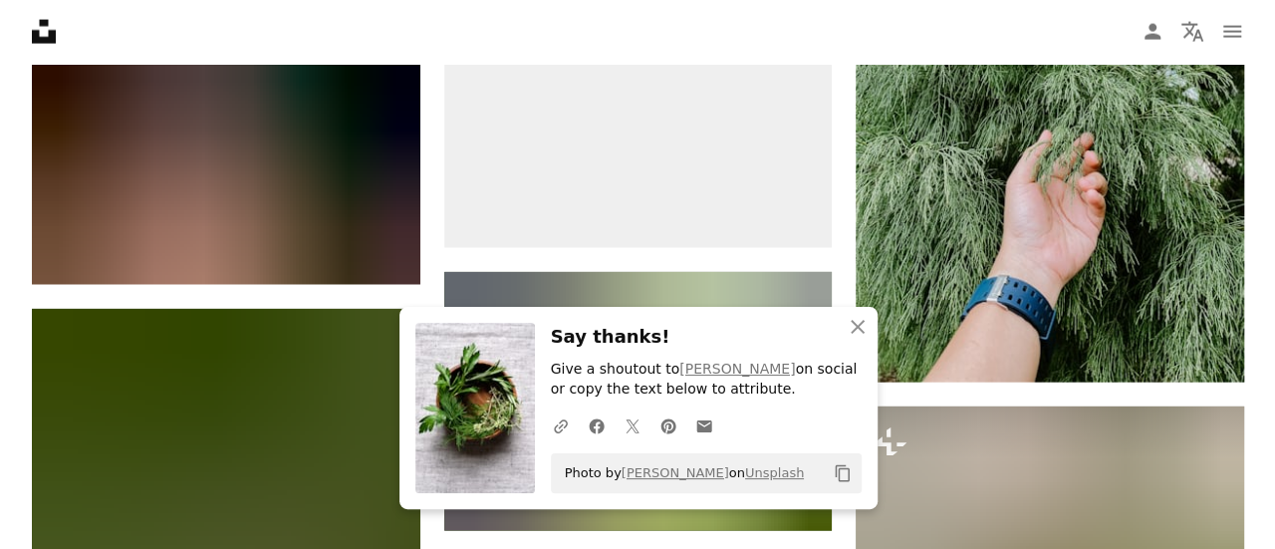
scroll to position [13486, 0]
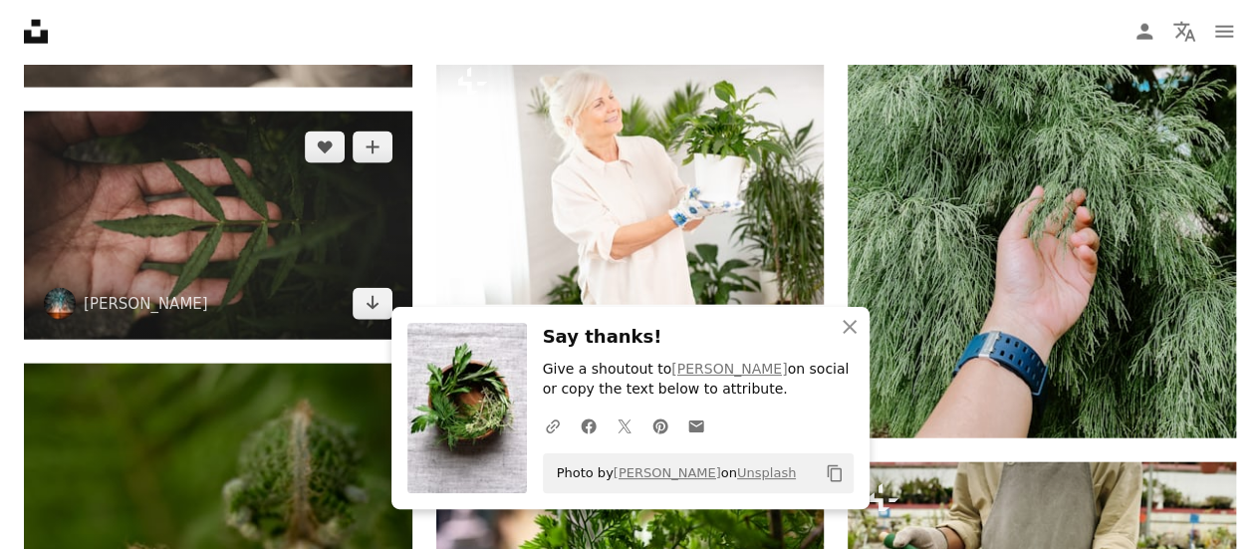
click at [344, 212] on img at bounding box center [218, 226] width 389 height 228
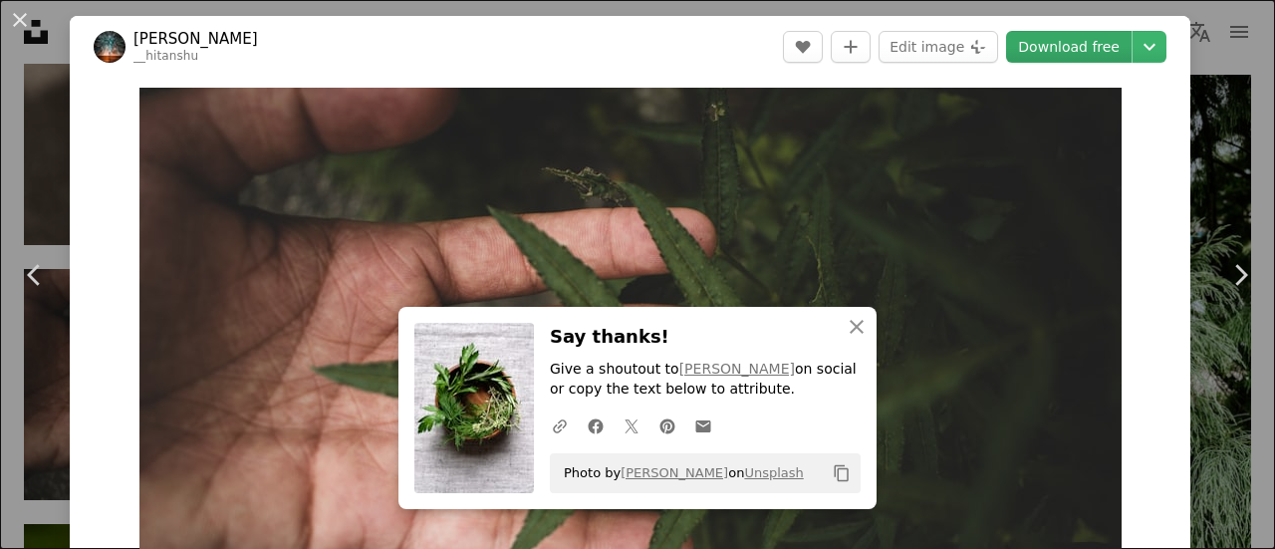
click at [1100, 45] on link "Download free" at bounding box center [1069, 47] width 126 height 32
